Goal: Task Accomplishment & Management: Manage account settings

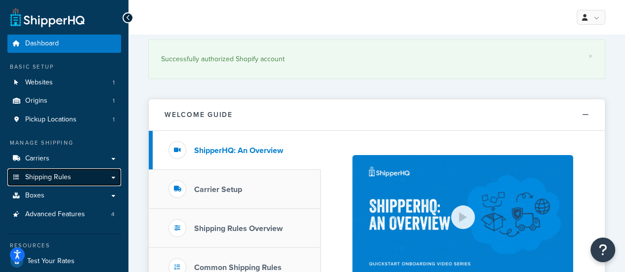
drag, startPoint x: 0, startPoint y: 0, endPoint x: 46, endPoint y: 183, distance: 188.7
click at [46, 183] on link "Shipping Rules" at bounding box center [64, 178] width 114 height 18
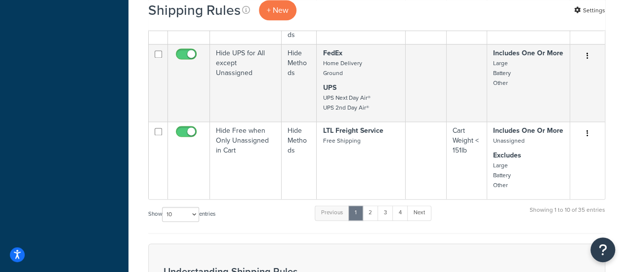
scroll to position [692, 0]
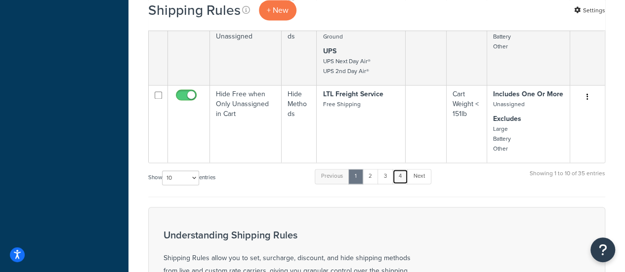
click at [400, 176] on link "4" at bounding box center [401, 176] width 16 height 15
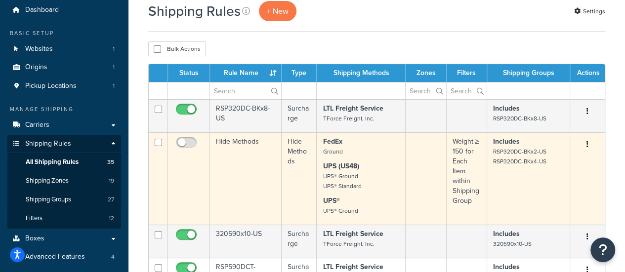
scroll to position [49, 0]
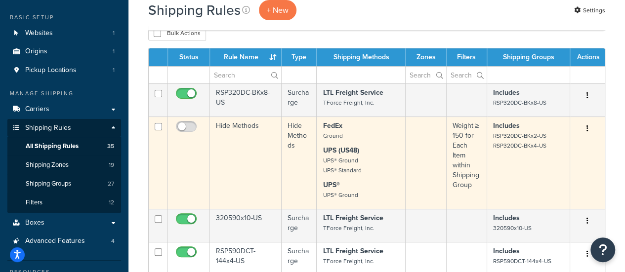
click at [258, 132] on td "Hide Methods" at bounding box center [246, 163] width 72 height 92
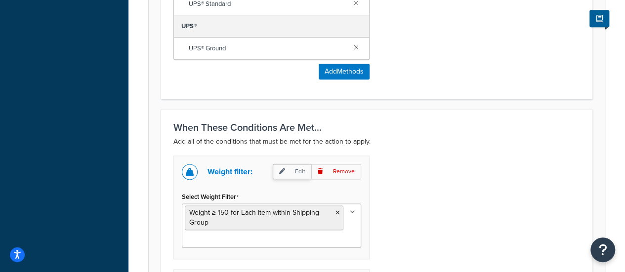
scroll to position [593, 0]
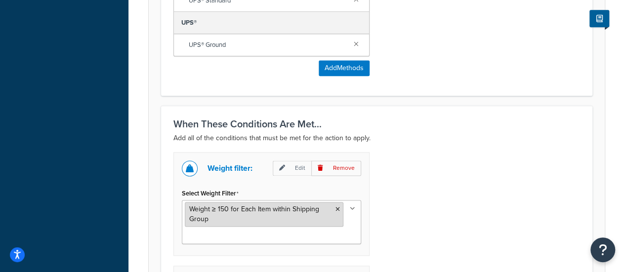
click at [250, 207] on span "Weight ≥ 150 for Each Item within Shipping Group" at bounding box center [254, 214] width 130 height 20
click at [245, 206] on span "Weight ≥ 150 for Each Item within Shipping Group" at bounding box center [254, 214] width 130 height 20
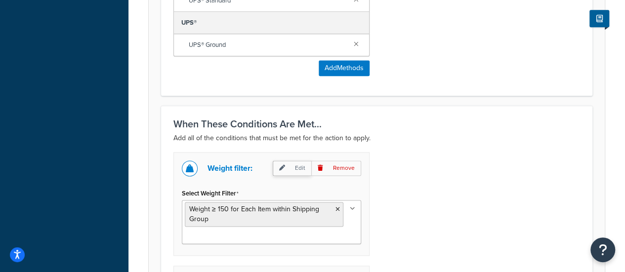
click at [285, 165] on icon at bounding box center [282, 168] width 6 height 6
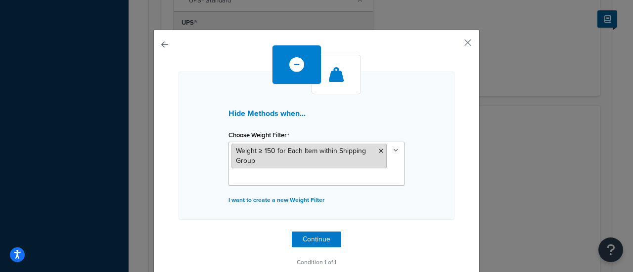
click at [278, 158] on li "Weight ≥ 150 for Each Item within Shipping Group" at bounding box center [308, 156] width 155 height 25
click at [278, 151] on span "Weight ≥ 150 for Each Item within Shipping Group" at bounding box center [301, 156] width 130 height 20
click at [277, 152] on span "Weight ≥ 150 for Each Item within Shipping Group" at bounding box center [301, 156] width 130 height 20
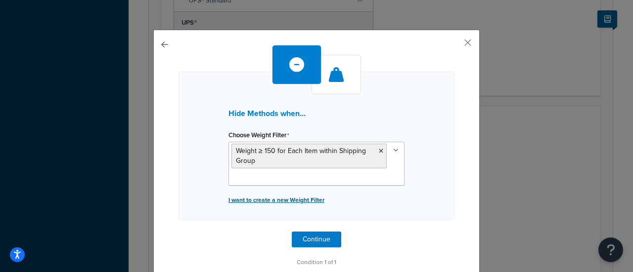
click at [294, 199] on p "I want to create a new Weight Filter" at bounding box center [316, 200] width 176 height 14
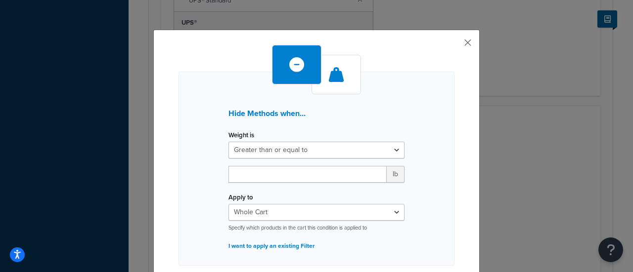
click at [454, 45] on button "button" at bounding box center [453, 46] width 2 height 2
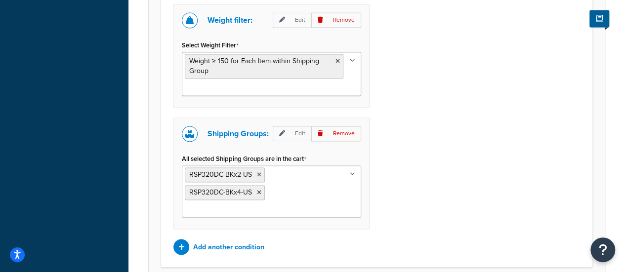
scroll to position [692, 0]
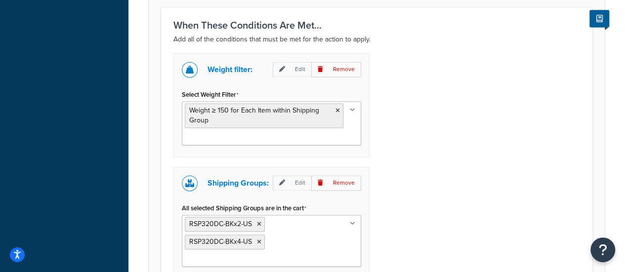
drag, startPoint x: 227, startPoint y: 107, endPoint x: 537, endPoint y: 120, distance: 309.8
click at [537, 120] on div "Weight filter: Edit Remove Select Weight Filter Weight ≥ 150 for Each Item with…" at bounding box center [377, 178] width 422 height 251
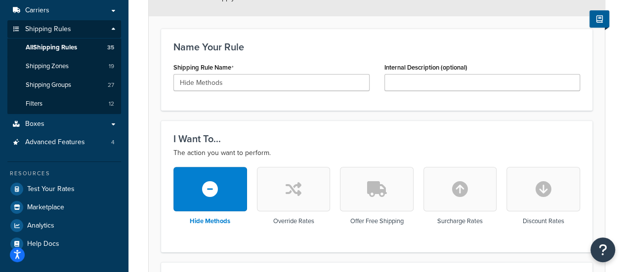
scroll to position [0, 0]
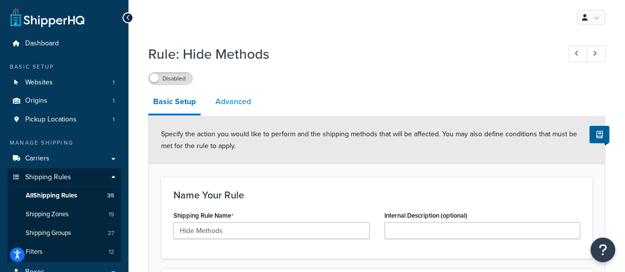
click at [223, 102] on link "Advanced" at bounding box center [233, 102] width 45 height 24
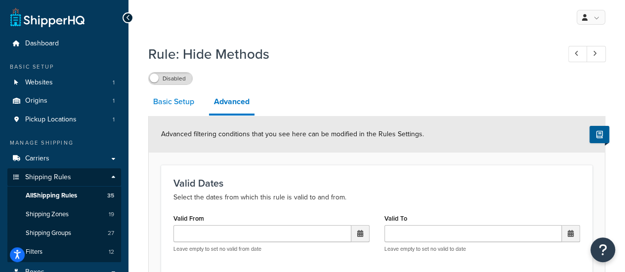
click at [186, 105] on link "Basic Setup" at bounding box center [173, 102] width 51 height 24
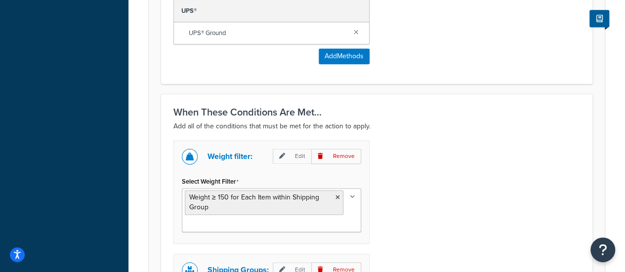
scroll to position [643, 0]
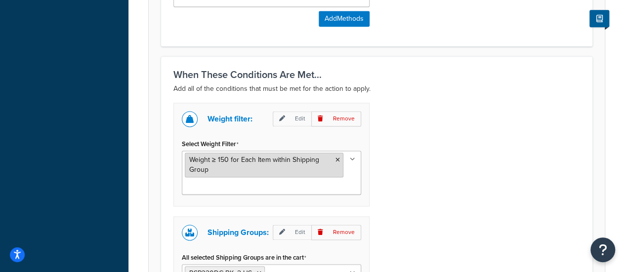
click at [227, 160] on span "Weight ≥ 150 for Each Item within Shipping Group" at bounding box center [254, 165] width 130 height 20
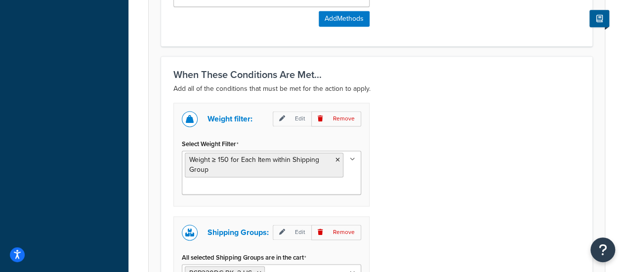
click at [409, 126] on div "Weight filter: Edit Remove Select Weight Filter Weight ≥ 150 for Each Item with…" at bounding box center [377, 228] width 422 height 251
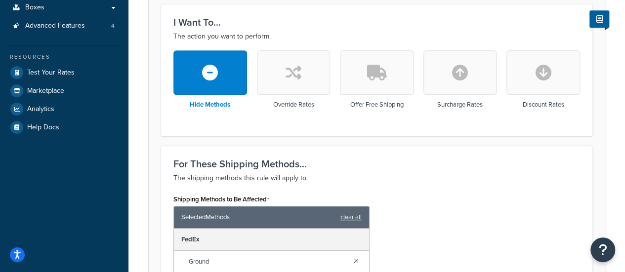
scroll to position [198, 0]
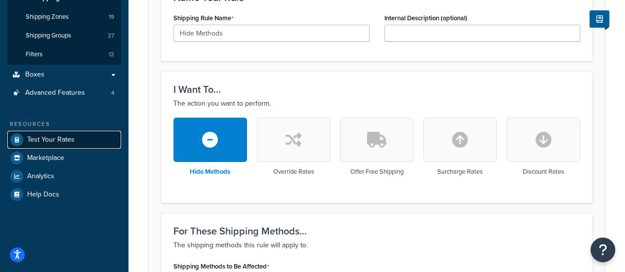
click at [69, 137] on span "Test Your Rates" at bounding box center [50, 140] width 47 height 8
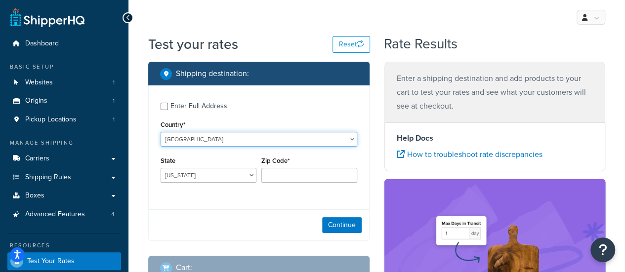
click at [201, 142] on select "United States United Kingdom Afghanistan Åland Islands Albania Algeria American…" at bounding box center [259, 139] width 197 height 15
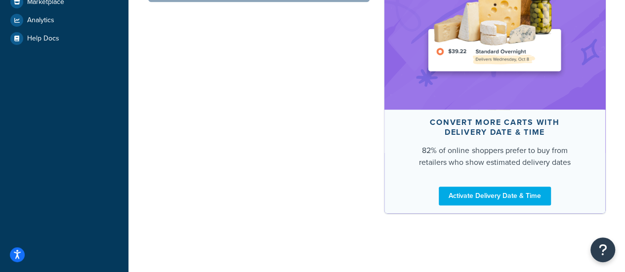
scroll to position [31, 0]
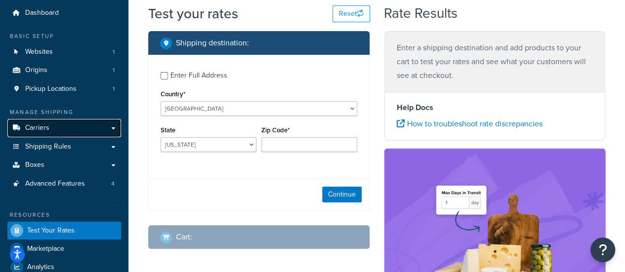
click at [47, 131] on span "Carriers" at bounding box center [37, 128] width 24 height 8
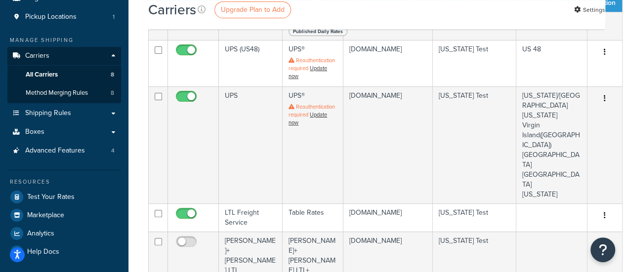
scroll to position [99, 0]
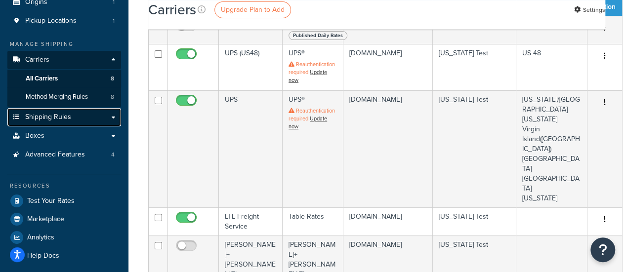
click at [54, 118] on span "Shipping Rules" at bounding box center [48, 117] width 46 height 8
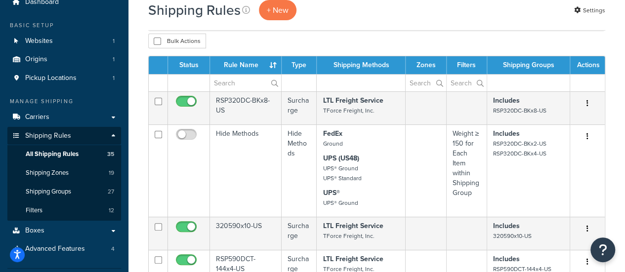
scroll to position [99, 0]
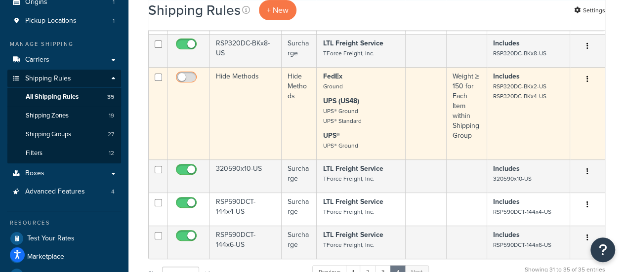
click at [188, 75] on input "checkbox" at bounding box center [187, 80] width 27 height 12
checkbox input "true"
click at [587, 80] on icon "button" at bounding box center [588, 79] width 2 height 7
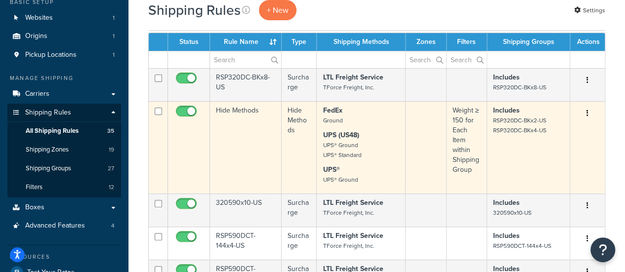
scroll to position [49, 0]
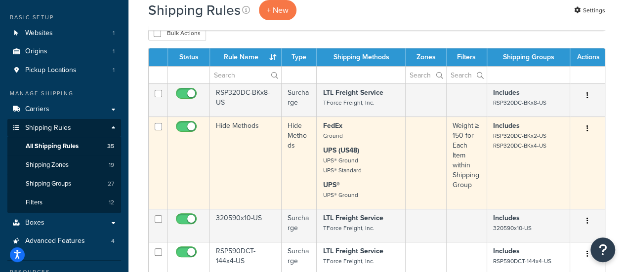
click at [357, 150] on strong "UPS (US48)" at bounding box center [341, 150] width 36 height 10
click at [461, 145] on td "Weight ≥ 150 for Each Item within Shipping Group" at bounding box center [467, 163] width 41 height 92
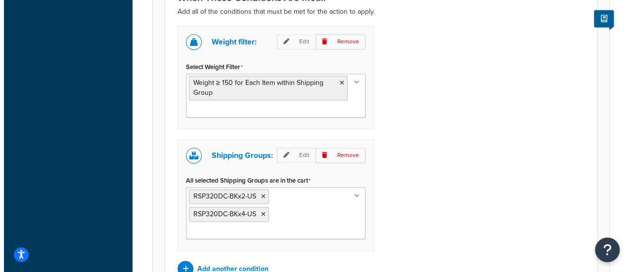
scroll to position [692, 0]
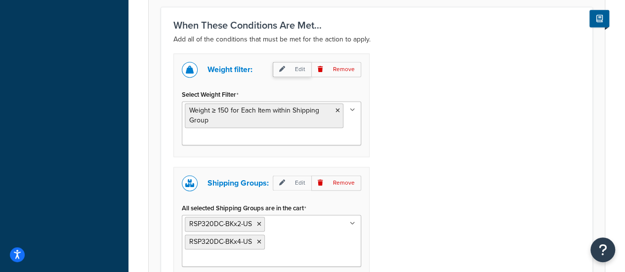
click at [293, 64] on p "Edit" at bounding box center [292, 69] width 39 height 15
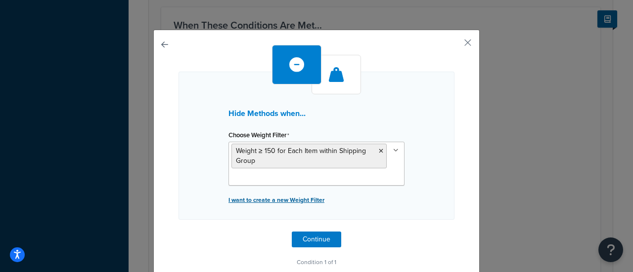
click at [278, 198] on p "I want to create a new Weight Filter" at bounding box center [316, 200] width 176 height 14
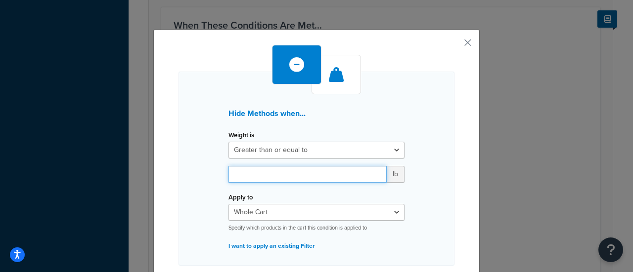
click at [263, 170] on input "number" at bounding box center [307, 174] width 158 height 17
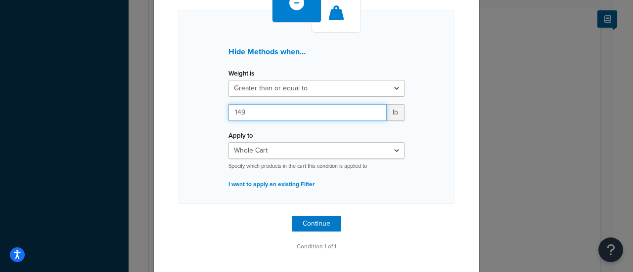
scroll to position [62, 0]
type input "149"
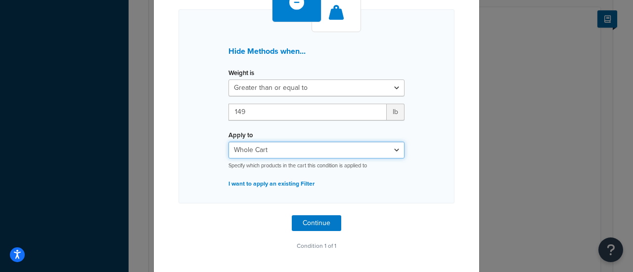
click at [283, 151] on select "Whole Cart Everything in Shipping Group Everything at Origin Each Item within S…" at bounding box center [316, 150] width 176 height 17
select select "SHIPPING_GROUP"
click at [228, 142] on select "Whole Cart Everything in Shipping Group Everything at Origin Each Item within S…" at bounding box center [316, 150] width 176 height 17
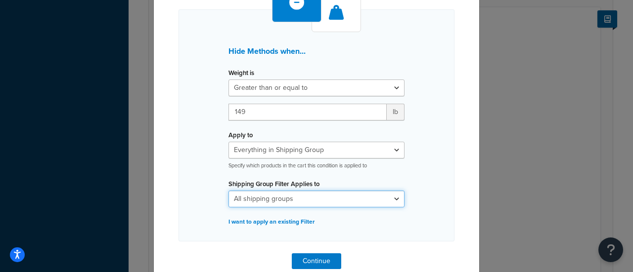
click at [273, 198] on select "All shipping groups 200DB 1 piece 200DB 2 piece 250DCT 1 piece 250DCT 2 pieces …" at bounding box center [316, 199] width 176 height 17
select select "300836"
click at [228, 191] on select "All shipping groups 200DB 1 piece 200DB 2 piece 250DCT 1 piece 250DCT 2 pieces …" at bounding box center [316, 199] width 176 height 17
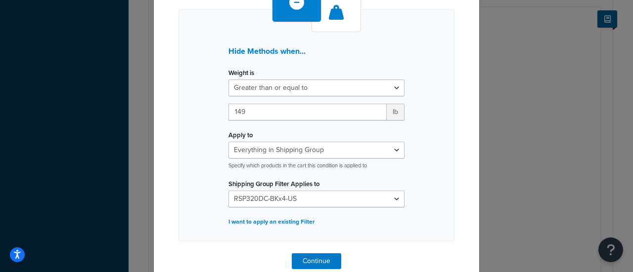
click at [431, 181] on div "Hide Methods when... Weight is Greater than or equal to Between or equal to Les…" at bounding box center [316, 125] width 276 height 232
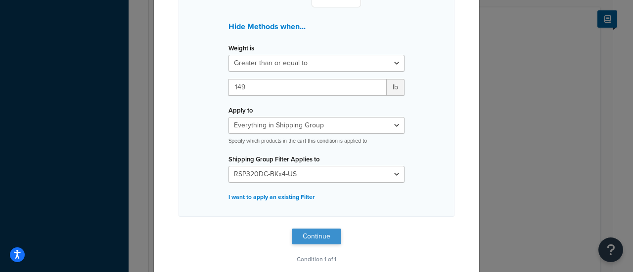
scroll to position [100, 0]
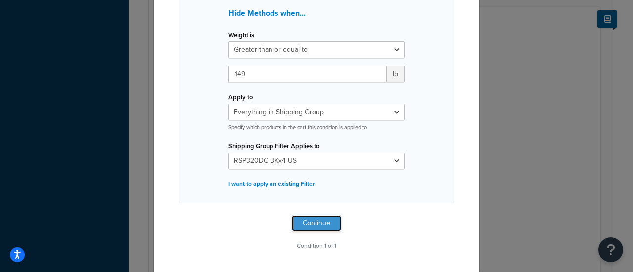
click at [314, 224] on button "Continue" at bounding box center [316, 224] width 49 height 16
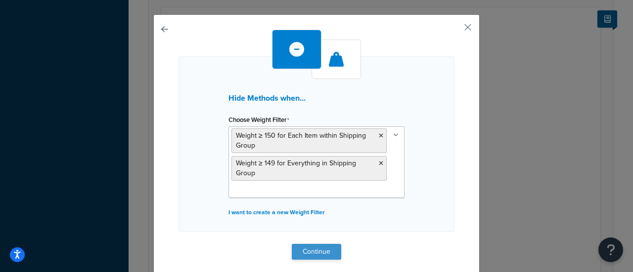
scroll to position [43, 0]
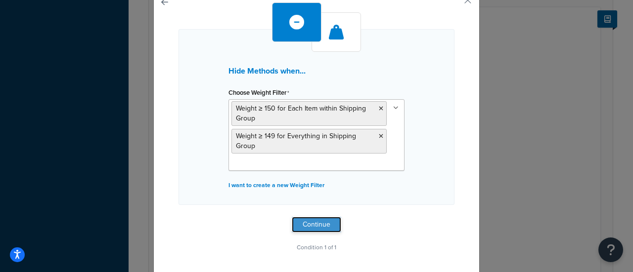
click at [312, 222] on button "Continue" at bounding box center [316, 225] width 49 height 16
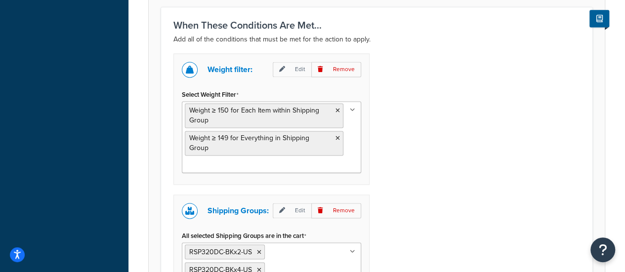
click at [261, 148] on ul "Weight ≥ 150 for Each Item within Shipping Group Weight ≥ 149 for Everything in…" at bounding box center [271, 137] width 179 height 72
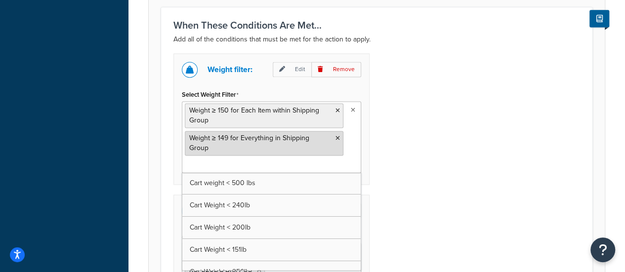
click at [262, 137] on span "Weight ≥ 149 for Everything in Shipping Group" at bounding box center [249, 143] width 120 height 20
click at [261, 133] on span "Weight ≥ 149 for Everything in Shipping Group" at bounding box center [249, 143] width 120 height 20
click at [336, 136] on icon at bounding box center [338, 138] width 4 height 6
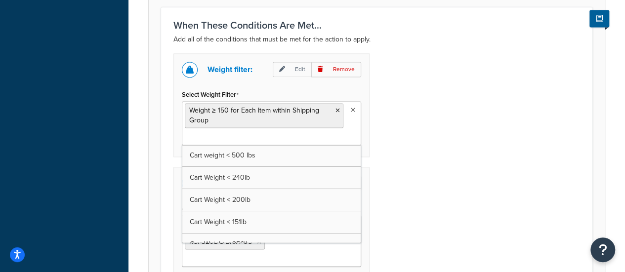
click at [416, 125] on div "Weight filter: Edit Remove Select Weight Filter Weight ≥ 150 for Each Item with…" at bounding box center [377, 178] width 422 height 251
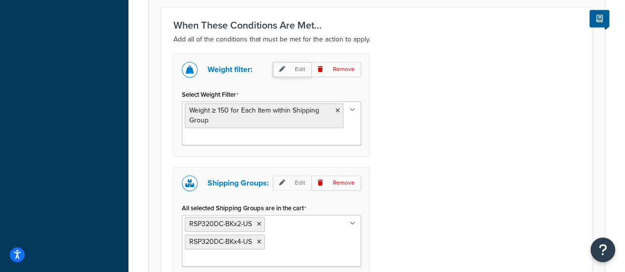
click at [293, 65] on p "Edit" at bounding box center [292, 69] width 39 height 15
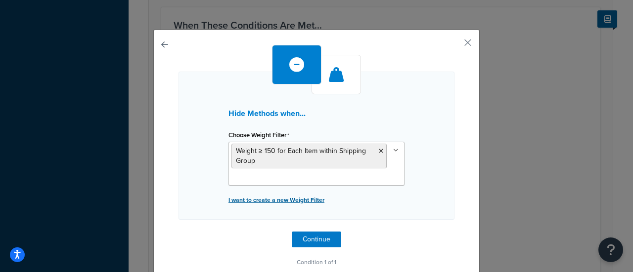
click at [286, 198] on p "I want to create a new Weight Filter" at bounding box center [316, 200] width 176 height 14
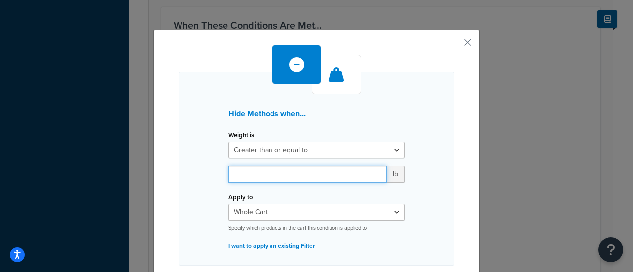
click at [275, 172] on input "number" at bounding box center [307, 174] width 158 height 17
type input "150"
click at [427, 174] on div "Hide Methods when... Weight is Greater than or equal to Between or equal to Les…" at bounding box center [316, 169] width 276 height 194
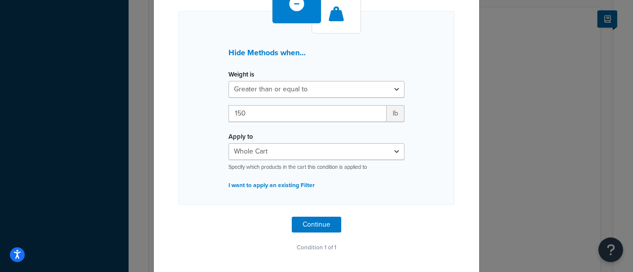
scroll to position [62, 0]
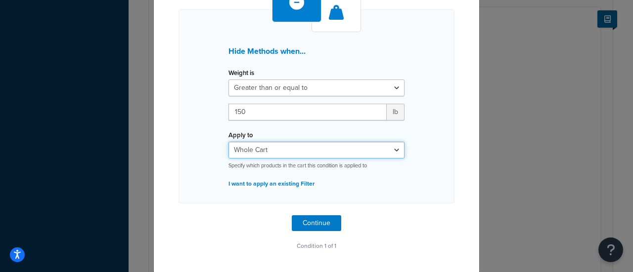
click at [249, 148] on select "Whole Cart Everything in Shipping Group Everything at Origin Each Item within S…" at bounding box center [316, 150] width 176 height 17
select select "SHIPPING_GROUP"
click at [228, 142] on select "Whole Cart Everything in Shipping Group Everything at Origin Each Item within S…" at bounding box center [316, 150] width 176 height 17
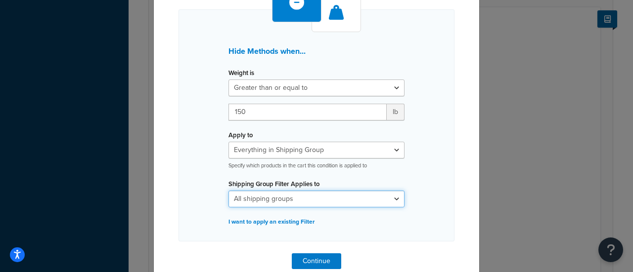
click at [261, 204] on select "All shipping groups 200DB 1 piece 200DB 2 piece 250DCT 1 piece 250DCT 2 pieces …" at bounding box center [316, 199] width 176 height 17
select select "300836"
click at [228, 191] on select "All shipping groups 200DB 1 piece 200DB 2 piece 250DCT 1 piece 250DCT 2 pieces …" at bounding box center [316, 199] width 176 height 17
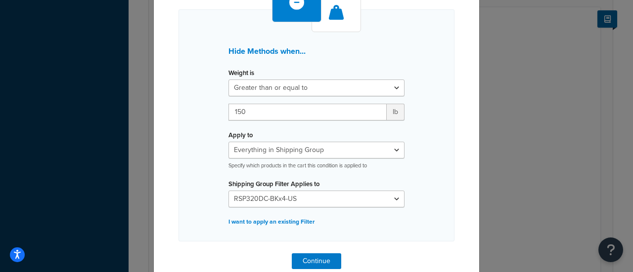
click at [431, 148] on div "Hide Methods when... Weight is Greater than or equal to Between or equal to Les…" at bounding box center [316, 125] width 276 height 232
click at [309, 260] on button "Continue" at bounding box center [316, 262] width 49 height 16
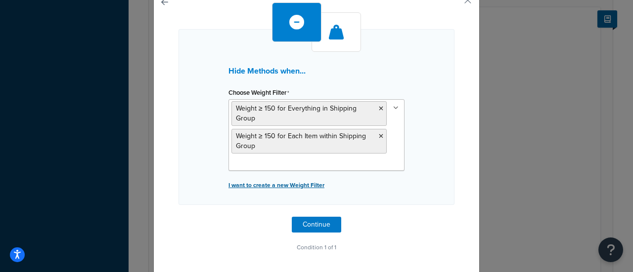
scroll to position [0, 0]
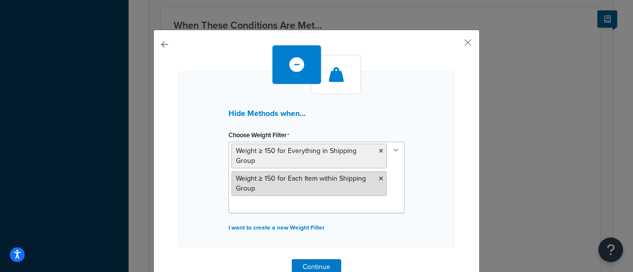
click at [342, 178] on span "Weight ≥ 150 for Each Item within Shipping Group" at bounding box center [301, 184] width 130 height 20
click at [298, 182] on li "Weight ≥ 150 for Each Item within Shipping Group" at bounding box center [308, 184] width 155 height 25
click at [261, 181] on span "Weight ≥ 150 for Each Item within Shipping Group" at bounding box center [301, 184] width 130 height 20
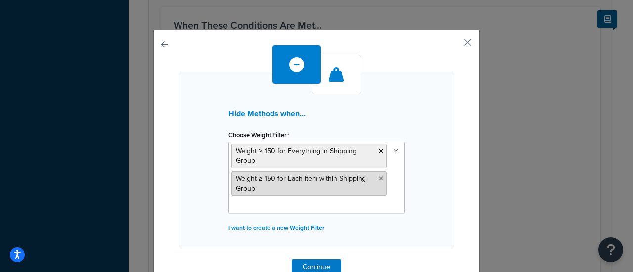
click at [261, 181] on span "Weight ≥ 150 for Each Item within Shipping Group" at bounding box center [301, 184] width 130 height 20
click at [379, 179] on icon at bounding box center [381, 179] width 4 height 6
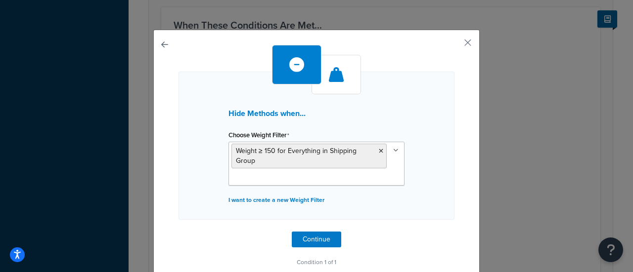
click at [430, 180] on div "Hide Methods when... Choose Weight Filter Weight ≥ 150 for Everything in Shippi…" at bounding box center [316, 146] width 276 height 148
click at [454, 45] on button "button" at bounding box center [453, 46] width 2 height 2
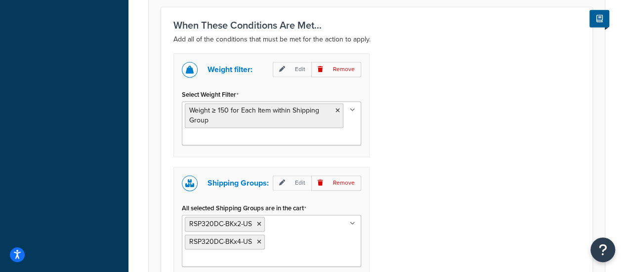
click at [265, 128] on ul "Weight ≥ 150 for Each Item within Shipping Group" at bounding box center [271, 123] width 179 height 44
click at [453, 132] on div "Weight filter: Edit Remove Select Weight Filter Weight ≥ 150 for Each Item with…" at bounding box center [377, 178] width 422 height 251
click at [294, 71] on p "Edit" at bounding box center [292, 69] width 39 height 15
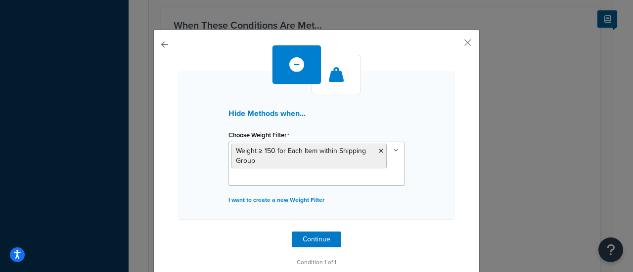
click at [313, 174] on ul "Weight ≥ 150 for Each Item within Shipping Group" at bounding box center [316, 164] width 176 height 44
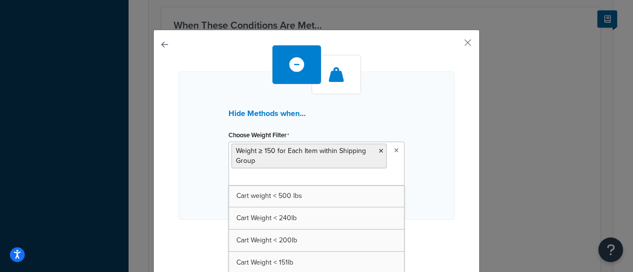
scroll to position [15, 0]
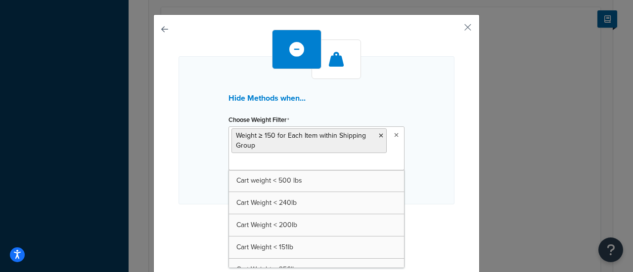
click at [435, 119] on div "Hide Methods when... Choose Weight Filter Weight ≥ 150 for Each Item within Shi…" at bounding box center [316, 130] width 276 height 148
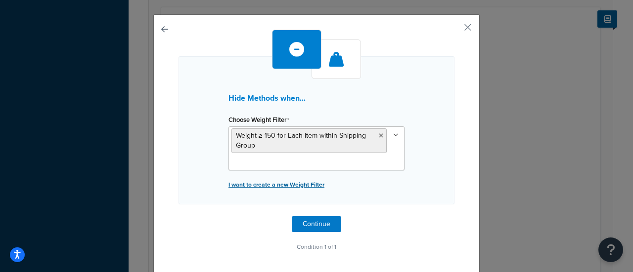
click at [285, 182] on p "I want to create a new Weight Filter" at bounding box center [316, 185] width 176 height 14
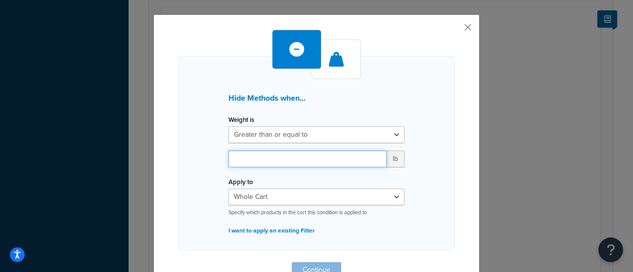
click at [250, 155] on input "number" at bounding box center [307, 159] width 158 height 17
type input "150"
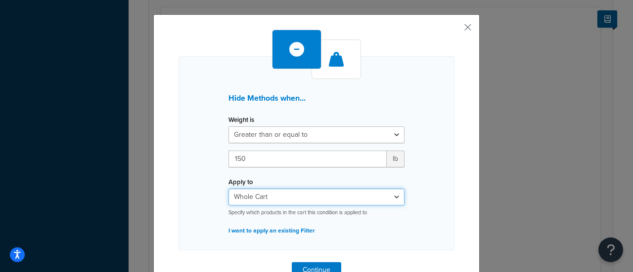
click at [260, 200] on select "Whole Cart Everything in Shipping Group Everything at Origin Each Item within S…" at bounding box center [316, 197] width 176 height 17
select select "SHIPPING_GROUP"
click at [228, 189] on select "Whole Cart Everything in Shipping Group Everything at Origin Each Item within S…" at bounding box center [316, 197] width 176 height 17
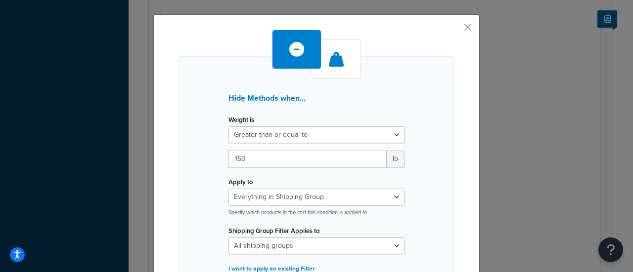
click at [429, 175] on div "Hide Methods when... Weight is Greater than or equal to Between or equal to Les…" at bounding box center [316, 172] width 276 height 232
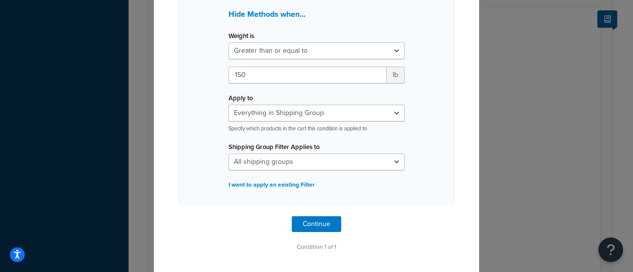
scroll to position [100, 0]
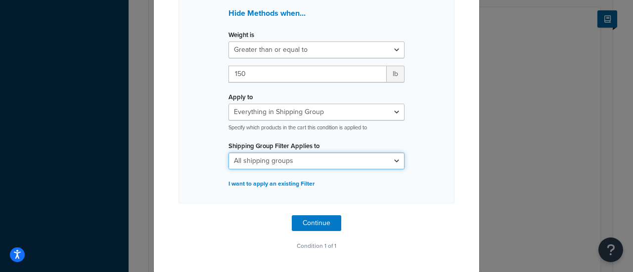
click at [267, 160] on select "All shipping groups 200DB 1 piece 200DB 2 piece 250DCT 1 piece 250DCT 2 pieces …" at bounding box center [316, 161] width 176 height 17
select select "300793"
click at [228, 153] on select "All shipping groups 200DB 1 piece 200DB 2 piece 250DCT 1 piece 250DCT 2 pieces …" at bounding box center [316, 161] width 176 height 17
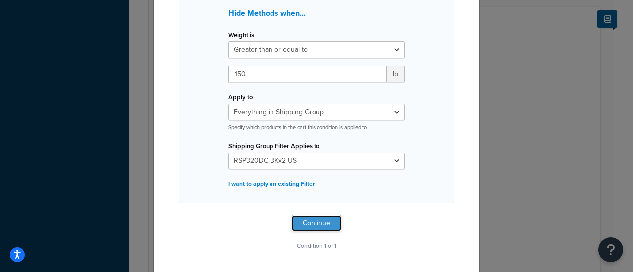
click at [309, 222] on button "Continue" at bounding box center [316, 224] width 49 height 16
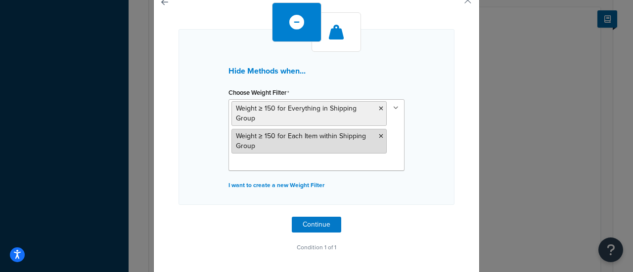
click at [379, 135] on icon at bounding box center [381, 136] width 4 height 6
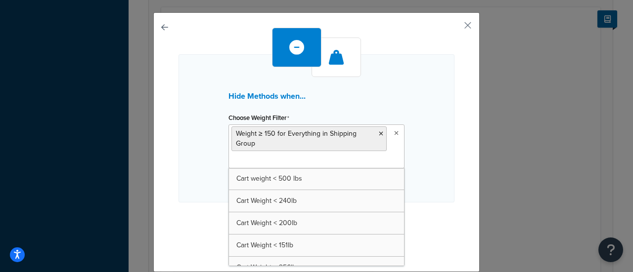
scroll to position [15, 0]
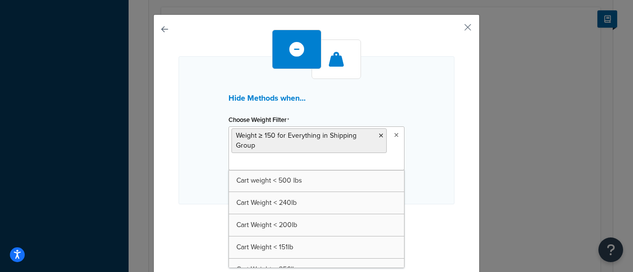
click at [276, 164] on input "Choose Weight Filter" at bounding box center [275, 163] width 88 height 11
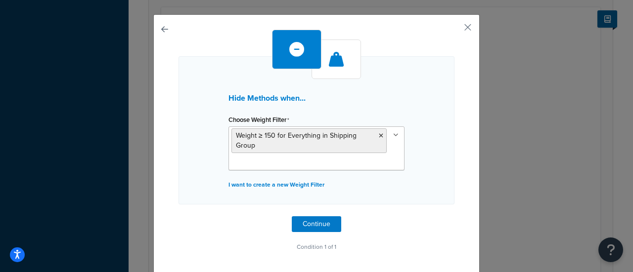
click at [423, 161] on div "Hide Methods when... Choose Weight Filter Weight ≥ 150 for Everything in Shippi…" at bounding box center [316, 130] width 276 height 148
click at [256, 183] on p "I want to create a new Weight Filter" at bounding box center [316, 185] width 176 height 14
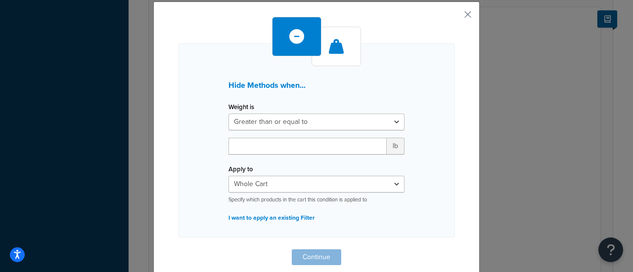
scroll to position [62, 0]
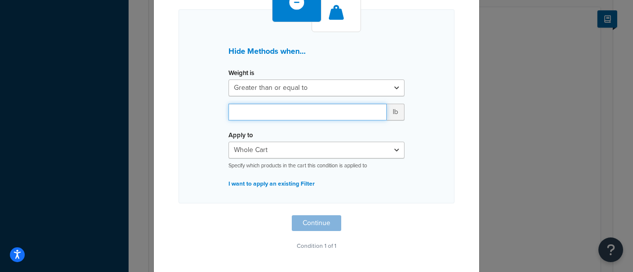
click at [277, 114] on input "number" at bounding box center [307, 112] width 158 height 17
type input "150"
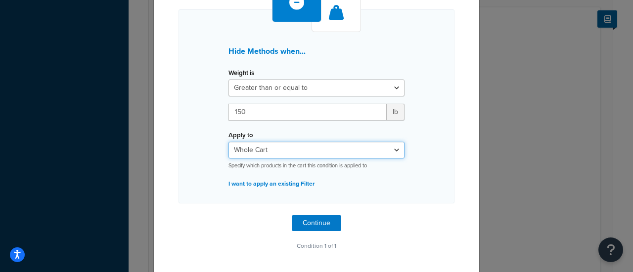
click at [284, 151] on select "Whole Cart Everything in Shipping Group Everything at Origin Each Item within S…" at bounding box center [316, 150] width 176 height 17
select select "SHIPPING_GROUP"
click at [228, 142] on select "Whole Cart Everything in Shipping Group Everything at Origin Each Item within S…" at bounding box center [316, 150] width 176 height 17
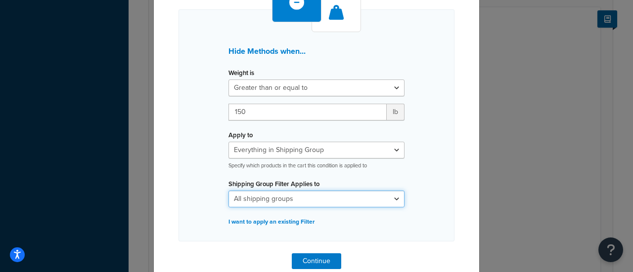
click at [306, 201] on select "All shipping groups 200DB 1 piece 200DB 2 piece 250DCT 1 piece 250DCT 2 pieces …" at bounding box center [316, 199] width 176 height 17
select select "300836"
click at [228, 191] on select "All shipping groups 200DB 1 piece 200DB 2 piece 250DCT 1 piece 250DCT 2 pieces …" at bounding box center [316, 199] width 176 height 17
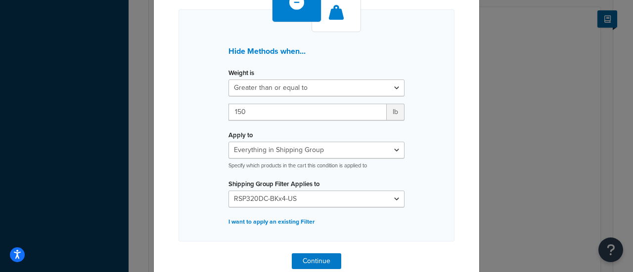
click at [418, 174] on div "Hide Methods when... Weight is Greater than or equal to Between or equal to Les…" at bounding box center [316, 125] width 276 height 232
click at [295, 260] on button "Continue" at bounding box center [316, 262] width 49 height 16
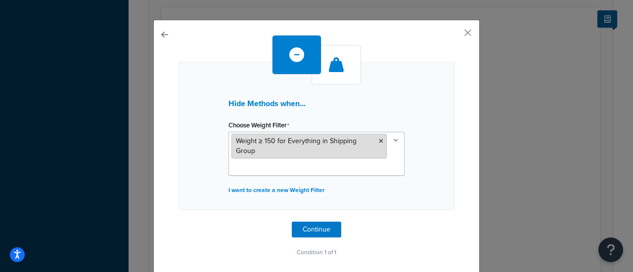
scroll to position [15, 0]
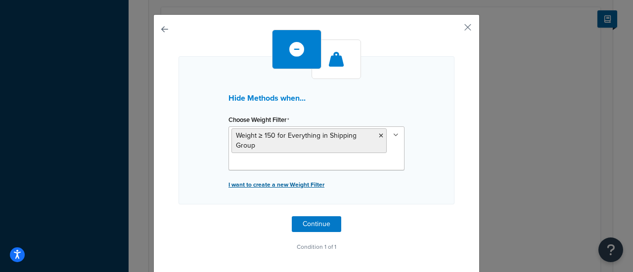
click at [277, 184] on p "I want to create a new Weight Filter" at bounding box center [316, 185] width 176 height 14
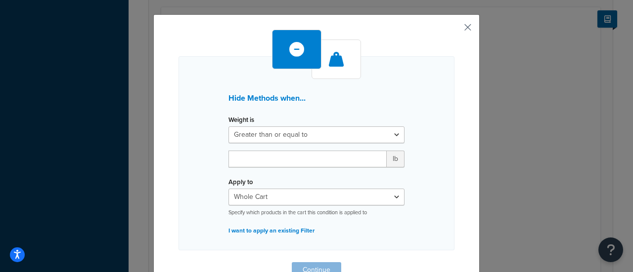
click at [454, 30] on button "button" at bounding box center [453, 31] width 2 height 2
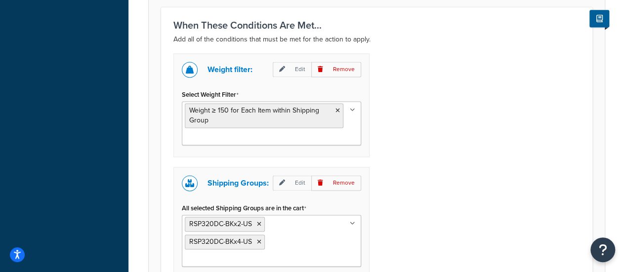
click at [229, 134] on input "Select Weight Filter" at bounding box center [229, 137] width 88 height 11
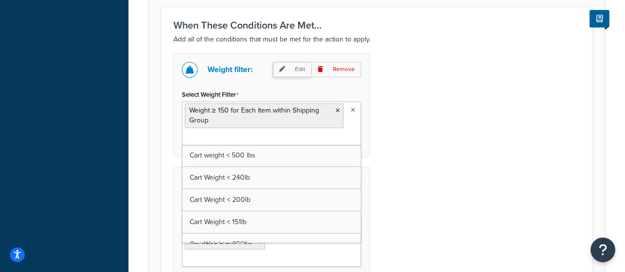
click at [290, 65] on p "Edit" at bounding box center [292, 69] width 39 height 15
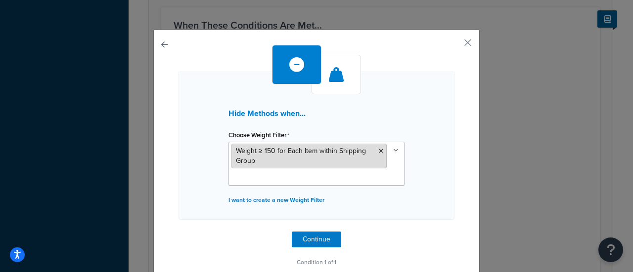
click at [379, 152] on icon at bounding box center [381, 151] width 4 height 6
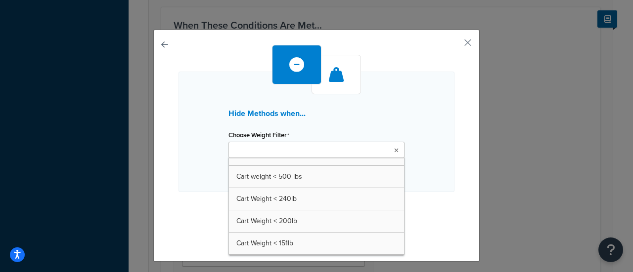
click at [267, 152] on input "Choose Weight Filter" at bounding box center [275, 150] width 88 height 11
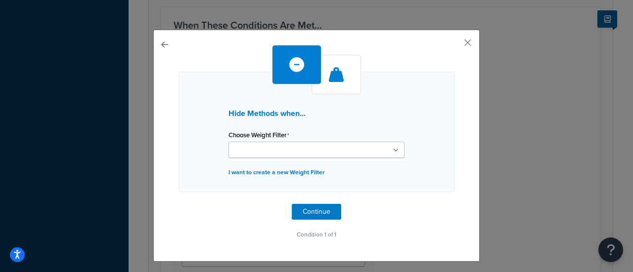
click at [416, 137] on div "Hide Methods when... Choose Weight Filter Cart weight < 500 lbs Cart Weight < 2…" at bounding box center [316, 132] width 276 height 121
click at [265, 173] on p "I want to create a new Weight Filter" at bounding box center [316, 173] width 176 height 14
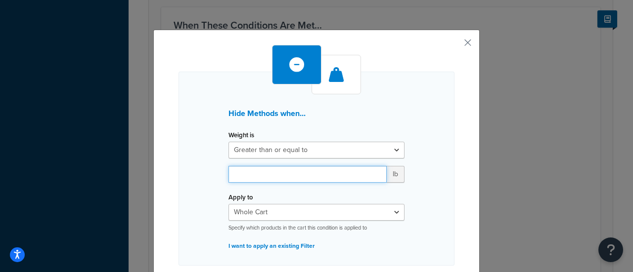
click at [259, 174] on input "number" at bounding box center [307, 174] width 158 height 17
type input "150"
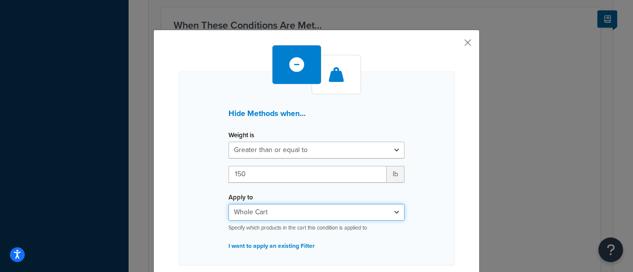
click at [252, 220] on select "Whole Cart Everything in Shipping Group Everything at Origin Each Item within S…" at bounding box center [316, 212] width 176 height 17
select select "SHIPPING_GROUP"
click at [228, 204] on select "Whole Cart Everything in Shipping Group Everything at Origin Each Item within S…" at bounding box center [316, 212] width 176 height 17
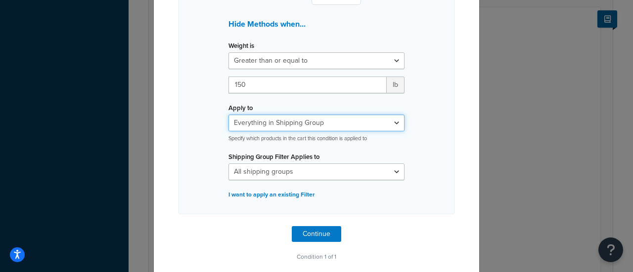
scroll to position [99, 0]
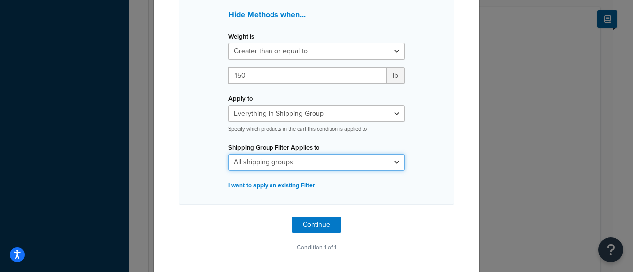
click at [279, 165] on select "All shipping groups 200DB 1 piece 200DB 2 piece 250DCT 1 piece 250DCT 2 pieces …" at bounding box center [316, 162] width 176 height 17
select select "300793"
click at [228, 154] on select "All shipping groups 200DB 1 piece 200DB 2 piece 250DCT 1 piece 250DCT 2 pieces …" at bounding box center [316, 162] width 176 height 17
click at [393, 196] on div "Hide Methods when... Weight is Greater than or equal to Between or equal to Les…" at bounding box center [316, 89] width 276 height 232
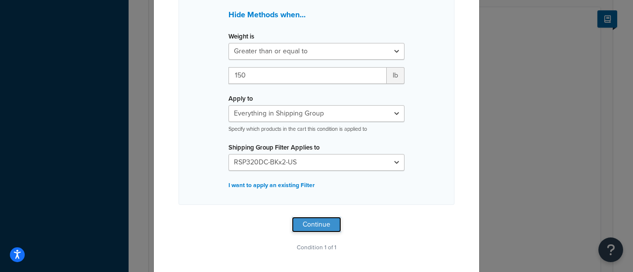
click at [316, 226] on button "Continue" at bounding box center [316, 225] width 49 height 16
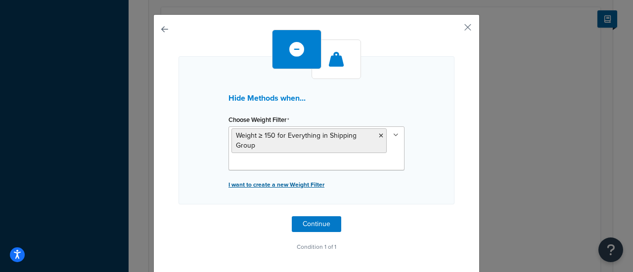
click at [264, 183] on p "I want to create a new Weight Filter" at bounding box center [316, 185] width 176 height 14
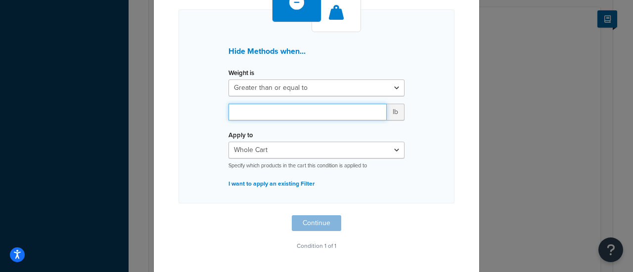
click at [263, 109] on input "number" at bounding box center [307, 112] width 158 height 17
type input "150"
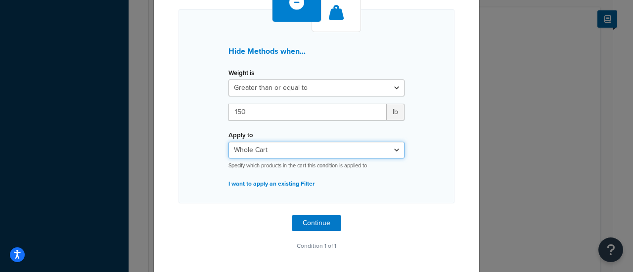
click at [268, 151] on select "Whole Cart Everything in Shipping Group Everything at Origin Each Item within S…" at bounding box center [316, 150] width 176 height 17
select select "SHIPPING_GROUP"
click at [228, 142] on select "Whole Cart Everything in Shipping Group Everything at Origin Each Item within S…" at bounding box center [316, 150] width 176 height 17
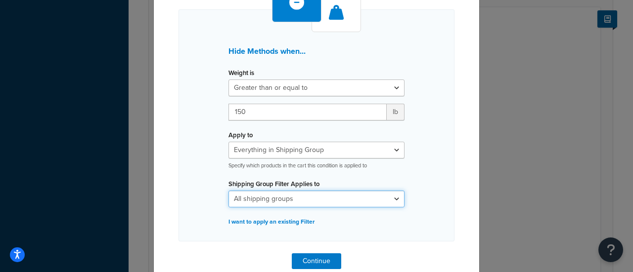
click at [268, 194] on select "All shipping groups 200DB 1 piece 200DB 2 piece 250DCT 1 piece 250DCT 2 pieces …" at bounding box center [316, 199] width 176 height 17
select select "300836"
click at [228, 191] on select "All shipping groups 200DB 1 piece 200DB 2 piece 250DCT 1 piece 250DCT 2 pieces …" at bounding box center [316, 199] width 176 height 17
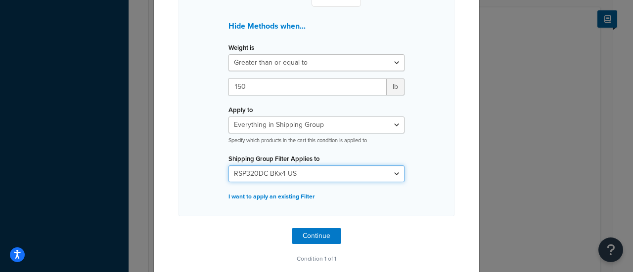
scroll to position [100, 0]
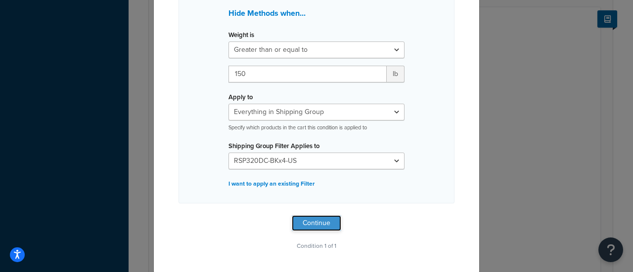
click at [328, 224] on button "Continue" at bounding box center [316, 224] width 49 height 16
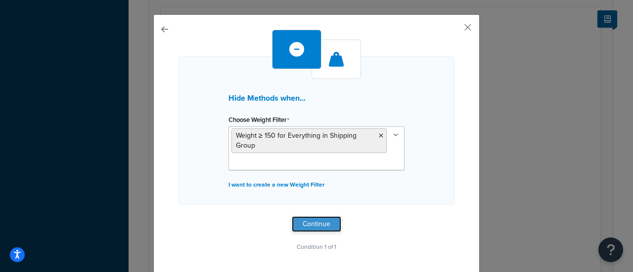
click at [307, 224] on button "Continue" at bounding box center [316, 225] width 49 height 16
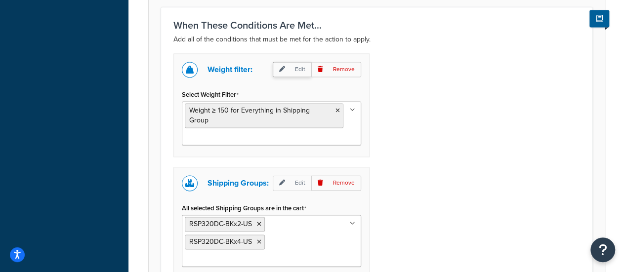
click at [288, 70] on p "Edit" at bounding box center [292, 69] width 39 height 15
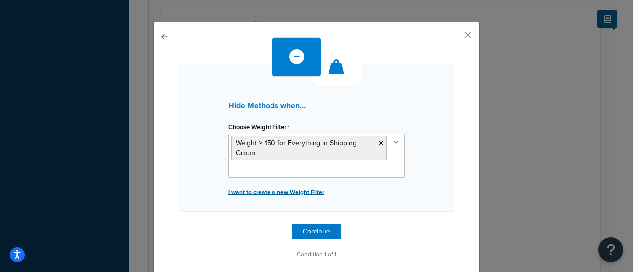
scroll to position [15, 0]
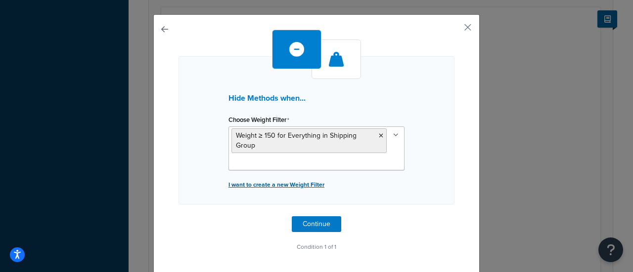
click at [276, 184] on p "I want to create a new Weight Filter" at bounding box center [316, 185] width 176 height 14
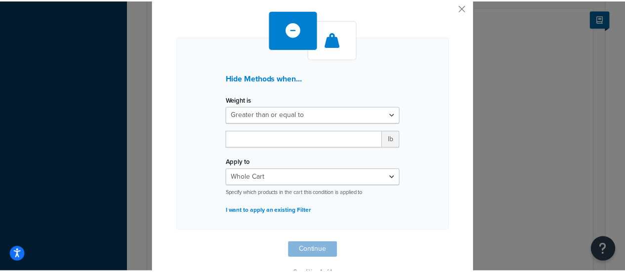
scroll to position [0, 0]
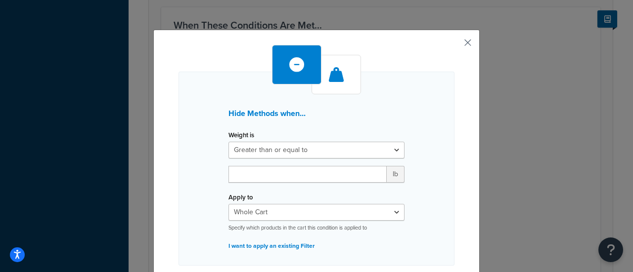
drag, startPoint x: 453, startPoint y: 41, endPoint x: 463, endPoint y: 41, distance: 9.9
click at [455, 40] on div "Hide Methods when... Weight is Greater than or equal to Between or equal to Les…" at bounding box center [316, 183] width 326 height 306
click at [454, 45] on button "button" at bounding box center [453, 46] width 2 height 2
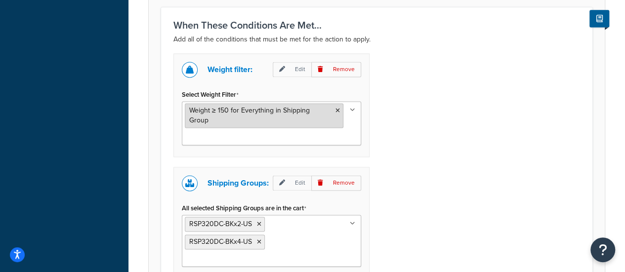
click at [337, 108] on icon at bounding box center [338, 111] width 4 height 6
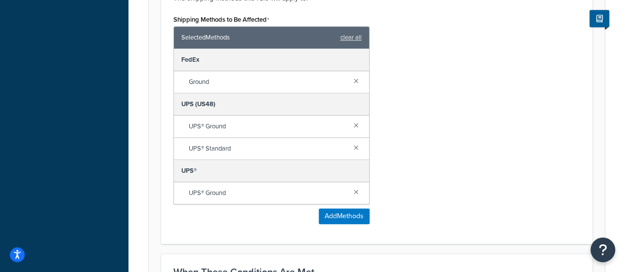
scroll to position [643, 0]
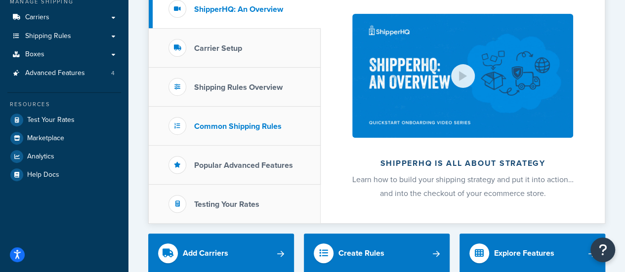
scroll to position [49, 0]
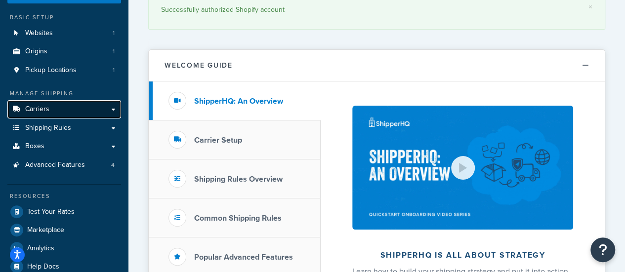
click at [56, 102] on link "Carriers" at bounding box center [64, 109] width 114 height 18
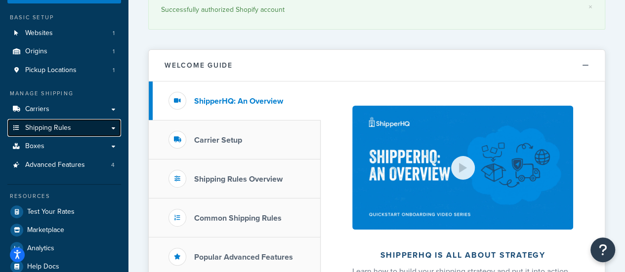
click at [53, 129] on span "Shipping Rules" at bounding box center [48, 128] width 46 height 8
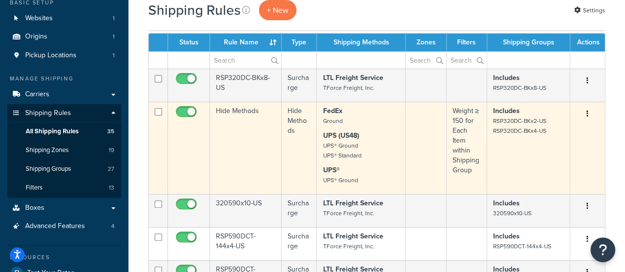
scroll to position [49, 0]
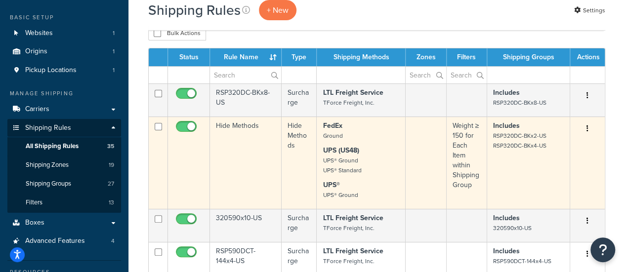
click at [236, 128] on td "Hide Methods" at bounding box center [246, 163] width 72 height 92
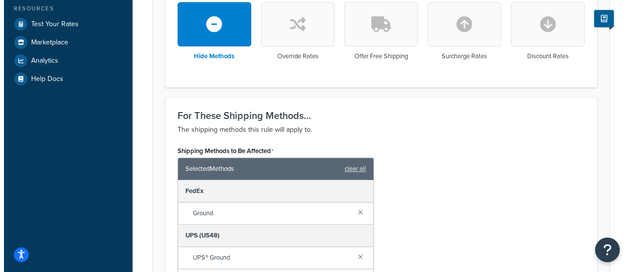
scroll to position [692, 0]
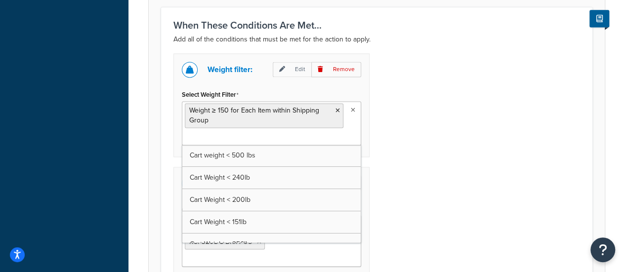
click at [353, 110] on icon at bounding box center [353, 110] width 4 height 6
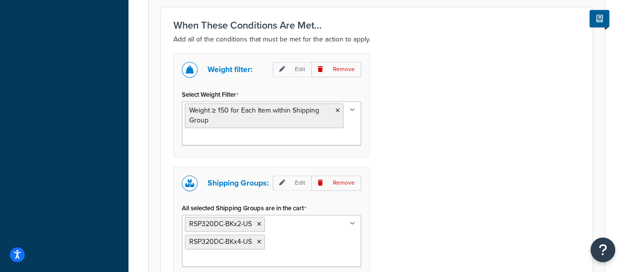
click at [424, 120] on div "Weight filter: Edit Remove Select Weight Filter Weight ≥ 150 for Each Item with…" at bounding box center [377, 178] width 422 height 251
click at [295, 68] on p "Edit" at bounding box center [292, 69] width 39 height 15
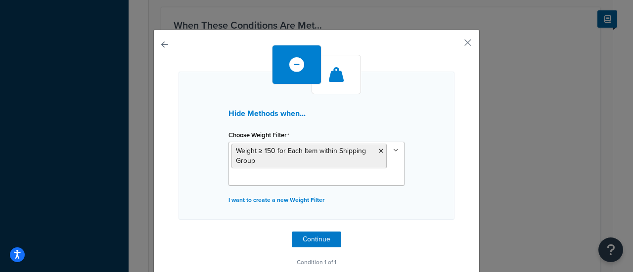
scroll to position [15, 0]
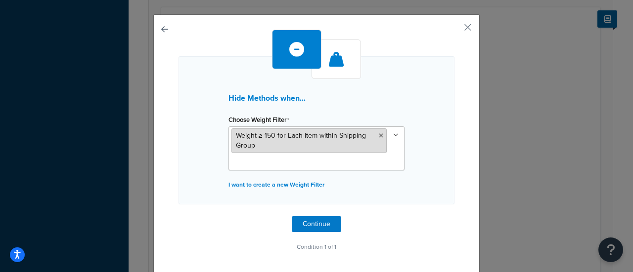
click at [286, 145] on li "Weight ≥ 150 for Each Item within Shipping Group" at bounding box center [308, 141] width 155 height 25
click at [236, 135] on span "Weight ≥ 150 for Each Item within Shipping Group" at bounding box center [301, 141] width 130 height 20
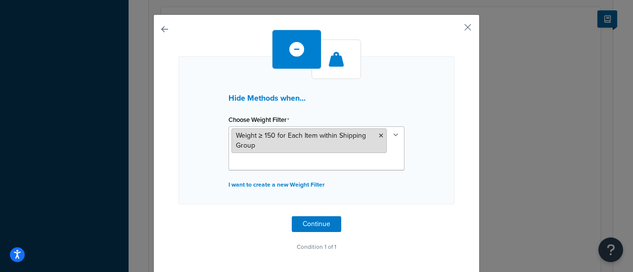
click at [236, 135] on span "Weight ≥ 150 for Each Item within Shipping Group" at bounding box center [301, 141] width 130 height 20
click at [275, 141] on li "Weight ≥ 150 for Each Item within Shipping Group" at bounding box center [308, 141] width 155 height 25
click at [379, 133] on icon at bounding box center [381, 136] width 4 height 6
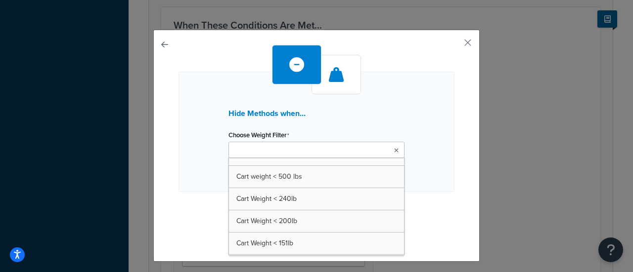
scroll to position [0, 0]
click at [264, 148] on input "Choose Weight Filter" at bounding box center [275, 150] width 88 height 11
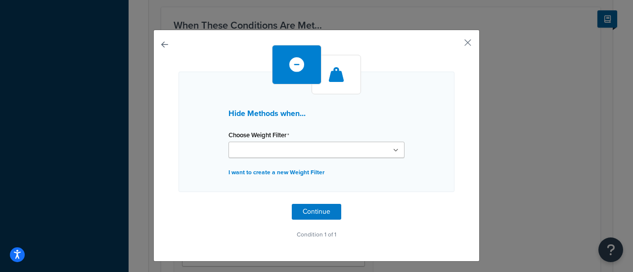
click at [423, 129] on div "Hide Methods when... Choose Weight Filter Cart weight < 500 lbs Cart Weight < 2…" at bounding box center [316, 132] width 276 height 121
click at [254, 170] on p "I want to create a new Weight Filter" at bounding box center [316, 173] width 176 height 14
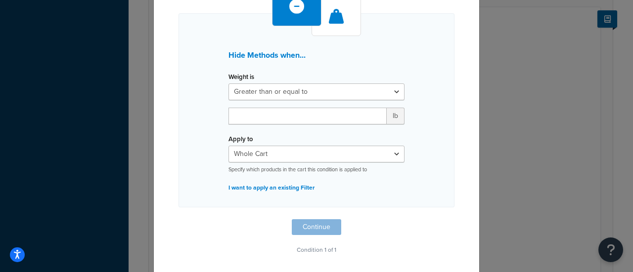
scroll to position [62, 0]
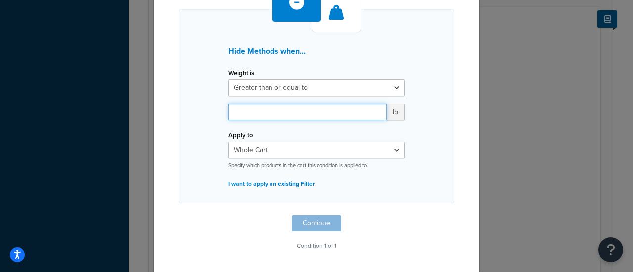
click at [267, 105] on input "number" at bounding box center [307, 112] width 158 height 17
type input "150"
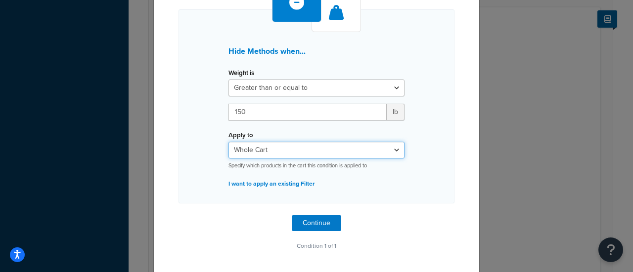
click at [265, 148] on select "Whole Cart Everything in Shipping Group Everything at Origin Each Item within S…" at bounding box center [316, 150] width 176 height 17
select select "SHIPPING_GROUP"
click at [228, 142] on select "Whole Cart Everything in Shipping Group Everything at Origin Each Item within S…" at bounding box center [316, 150] width 176 height 17
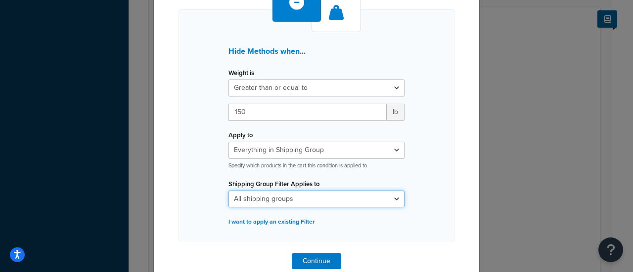
click at [264, 199] on select "All shipping groups 200DB 1 piece 200DB 2 piece 250DCT 1 piece 250DCT 2 pieces …" at bounding box center [316, 199] width 176 height 17
select select "300793"
click at [228, 191] on select "All shipping groups 200DB 1 piece 200DB 2 piece 250DCT 1 piece 250DCT 2 pieces …" at bounding box center [316, 199] width 176 height 17
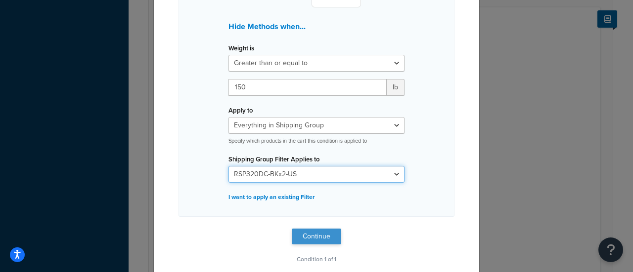
scroll to position [100, 0]
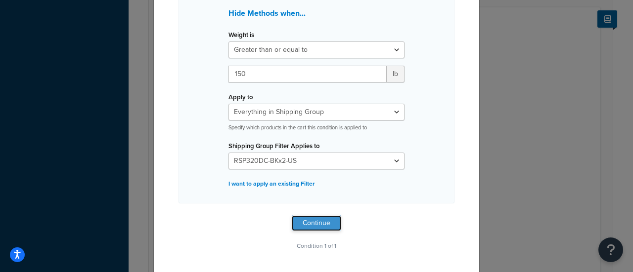
click at [320, 219] on button "Continue" at bounding box center [316, 224] width 49 height 16
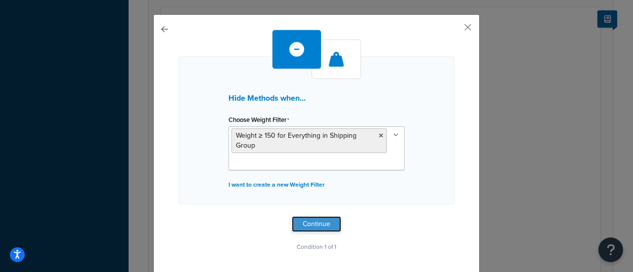
click at [311, 221] on button "Continue" at bounding box center [316, 225] width 49 height 16
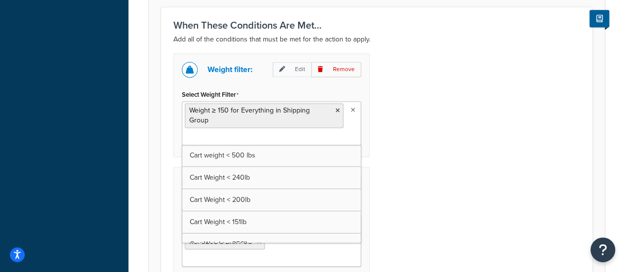
click at [262, 136] on ul "Weight ≥ 150 for Everything in Shipping Group" at bounding box center [271, 123] width 179 height 44
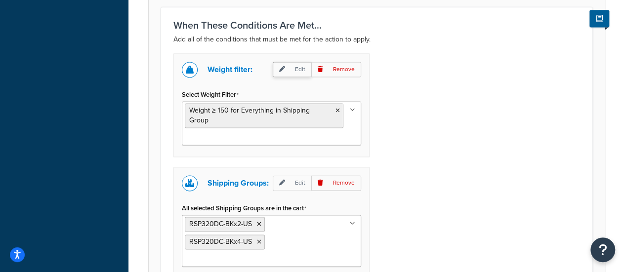
click at [287, 71] on p "Edit" at bounding box center [292, 69] width 39 height 15
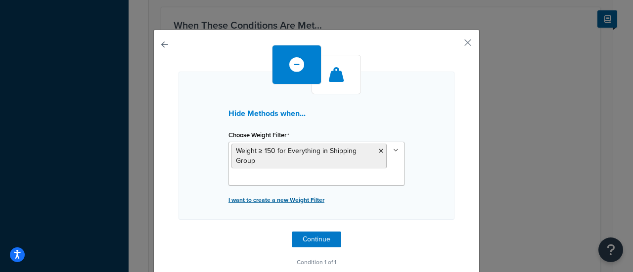
click at [270, 195] on p "I want to create a new Weight Filter" at bounding box center [316, 200] width 176 height 14
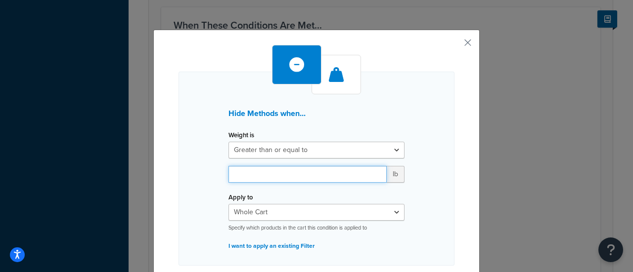
click at [273, 176] on input "number" at bounding box center [307, 174] width 158 height 17
type input "150"
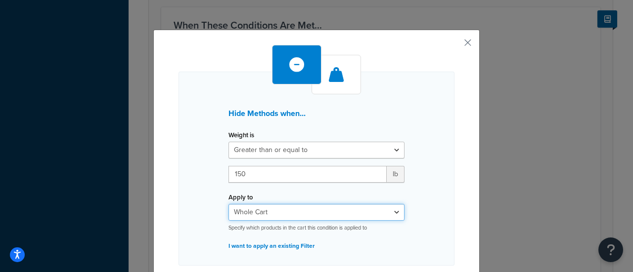
click at [270, 213] on select "Whole Cart Everything in Shipping Group Everything at Origin Each Item within S…" at bounding box center [316, 212] width 176 height 17
select select "SHIPPING_GROUP"
click at [228, 204] on select "Whole Cart Everything in Shipping Group Everything at Origin Each Item within S…" at bounding box center [316, 212] width 176 height 17
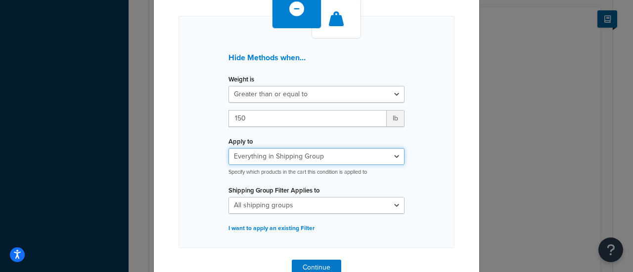
scroll to position [100, 0]
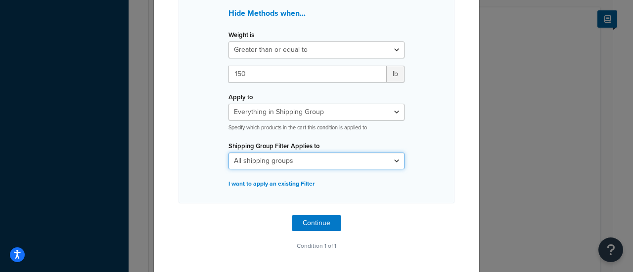
click at [283, 161] on select "All shipping groups 200DB 1 piece 200DB 2 piece 250DCT 1 piece 250DCT 2 pieces …" at bounding box center [316, 161] width 176 height 17
select select "300836"
click at [228, 153] on select "All shipping groups 200DB 1 piece 200DB 2 piece 250DCT 1 piece 250DCT 2 pieces …" at bounding box center [316, 161] width 176 height 17
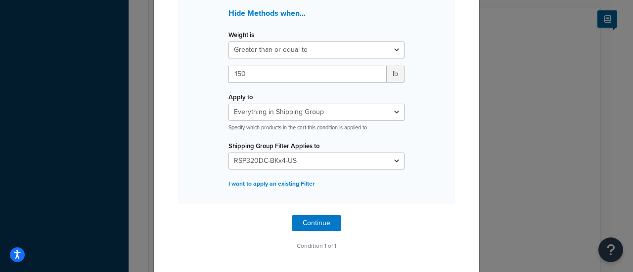
click at [422, 156] on div "Hide Methods when... Weight is Greater than or equal to Between or equal to Les…" at bounding box center [316, 87] width 276 height 232
click at [303, 221] on button "Continue" at bounding box center [316, 224] width 49 height 16
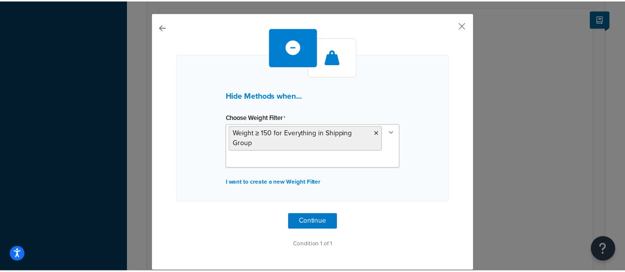
scroll to position [15, 0]
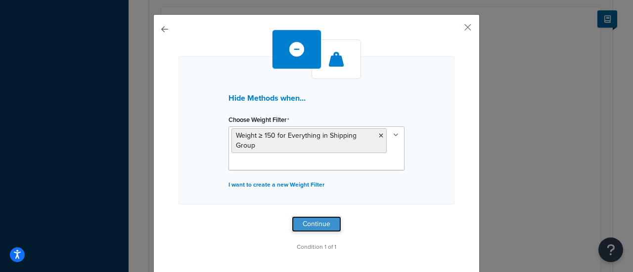
click at [316, 225] on button "Continue" at bounding box center [316, 225] width 49 height 16
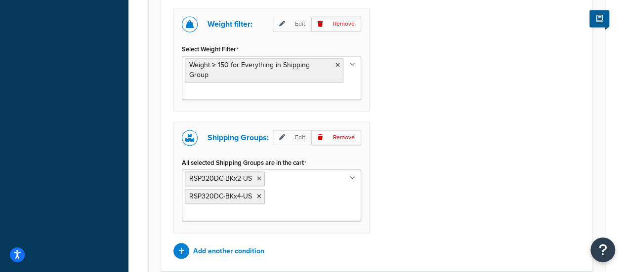
scroll to position [708, 0]
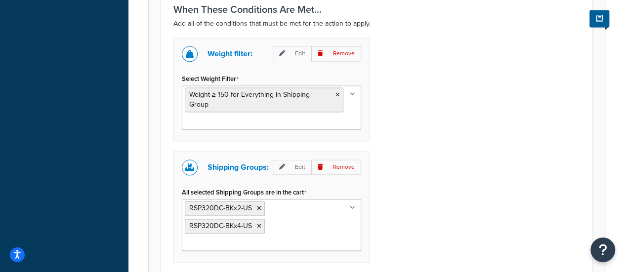
click at [264, 120] on ul "Weight ≥ 150 for Everything in Shipping Group" at bounding box center [271, 108] width 179 height 44
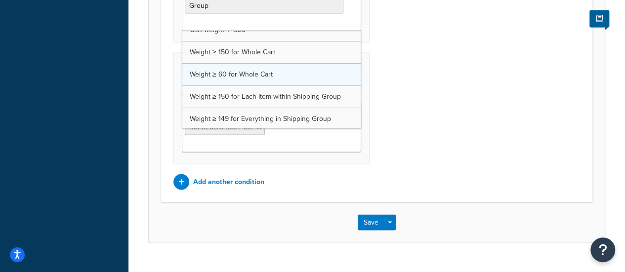
scroll to position [100, 0]
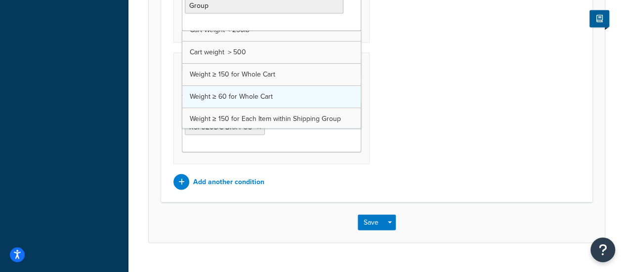
drag, startPoint x: 282, startPoint y: 117, endPoint x: 293, endPoint y: 116, distance: 10.4
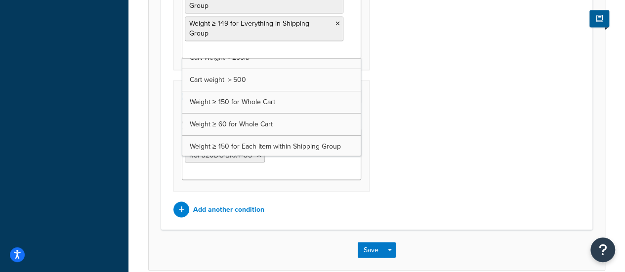
click at [407, 82] on div "Weight filter: Edit Remove Select Weight Filter Weight ≥ 150 for Everything in …" at bounding box center [377, 78] width 422 height 279
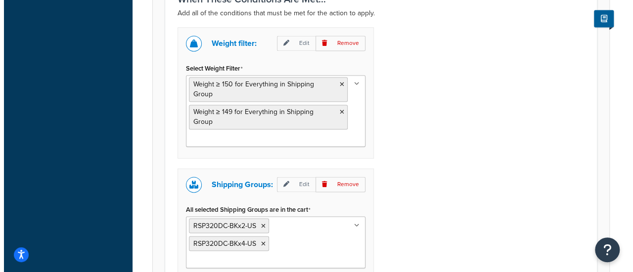
scroll to position [659, 0]
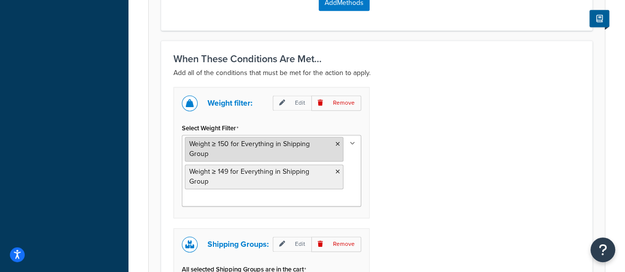
click at [260, 139] on span "Weight ≥ 150 for Everything in Shipping Group" at bounding box center [249, 149] width 121 height 20
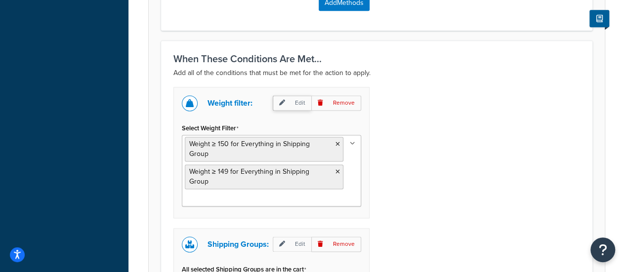
click at [288, 98] on p "Edit" at bounding box center [292, 102] width 39 height 15
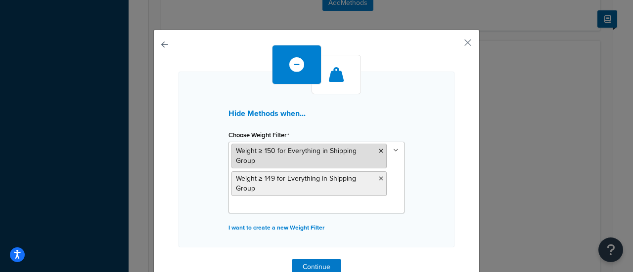
scroll to position [43, 0]
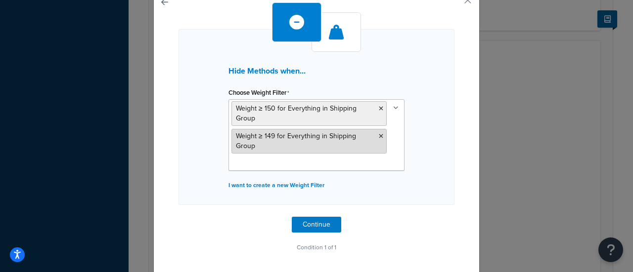
click at [379, 135] on icon at bounding box center [381, 136] width 4 height 6
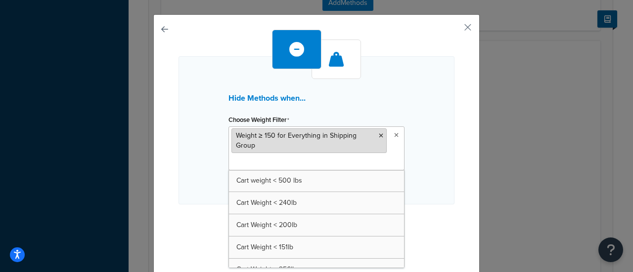
click at [379, 136] on icon at bounding box center [381, 136] width 4 height 6
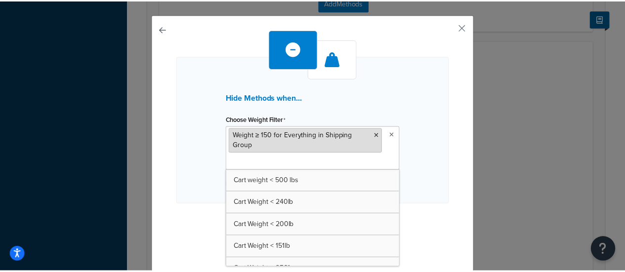
scroll to position [0, 0]
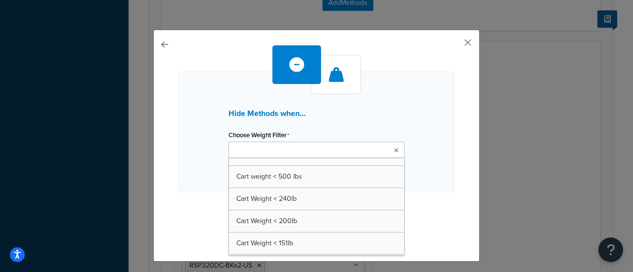
click at [454, 45] on button "button" at bounding box center [453, 46] width 2 height 2
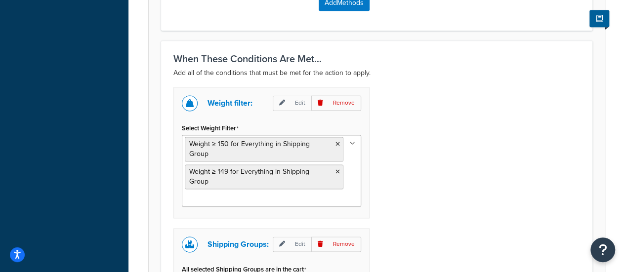
click at [428, 145] on div "Weight filter: Edit Remove Select Weight Filter Weight ≥ 150 for Everything in …" at bounding box center [377, 226] width 422 height 279
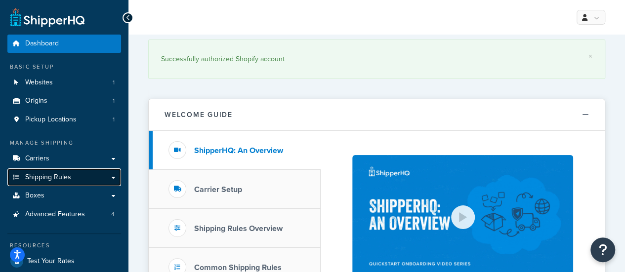
click at [45, 180] on span "Shipping Rules" at bounding box center [48, 178] width 46 height 8
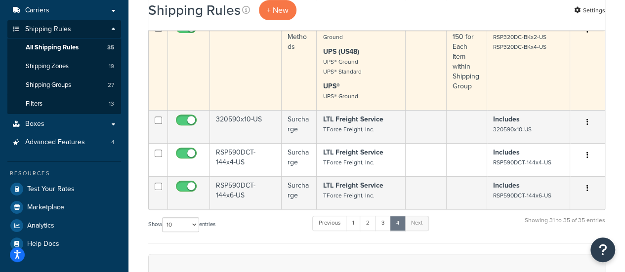
scroll to position [49, 0]
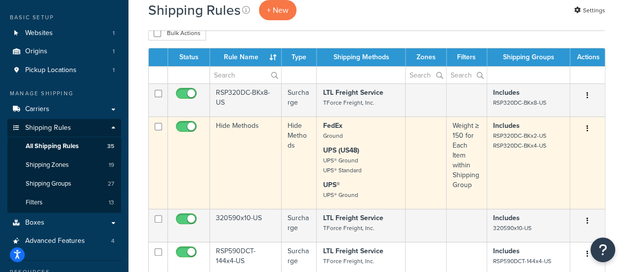
click at [236, 130] on td "Hide Methods" at bounding box center [246, 163] width 72 height 92
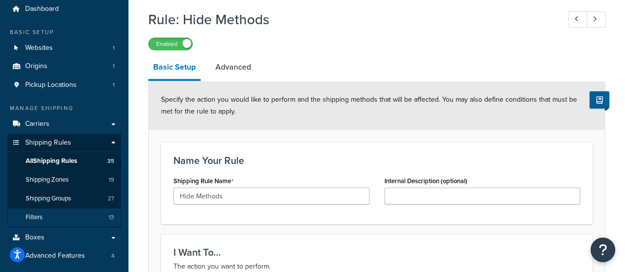
scroll to position [49, 0]
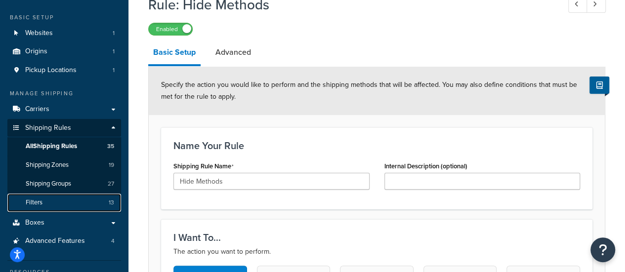
click at [59, 207] on link "Filters 13" at bounding box center [64, 203] width 114 height 18
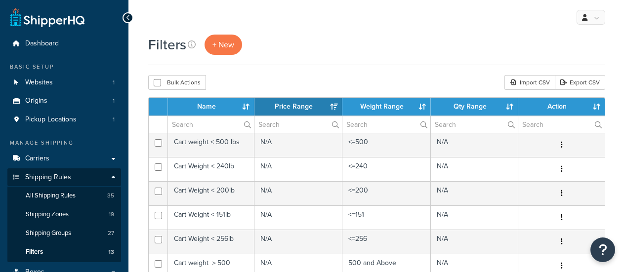
select select "15"
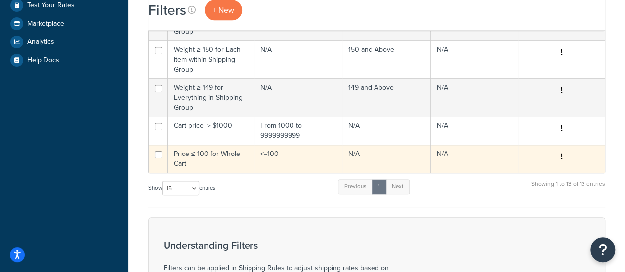
scroll to position [297, 0]
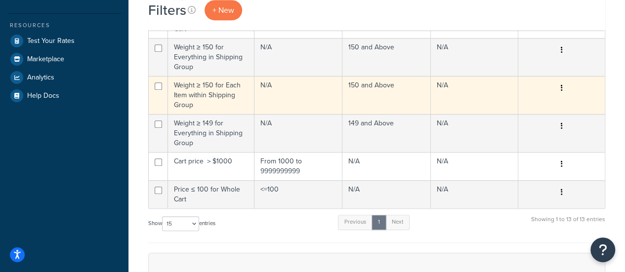
click at [208, 92] on td "Weight ≥ 150 for Each Item within Shipping Group" at bounding box center [211, 95] width 87 height 38
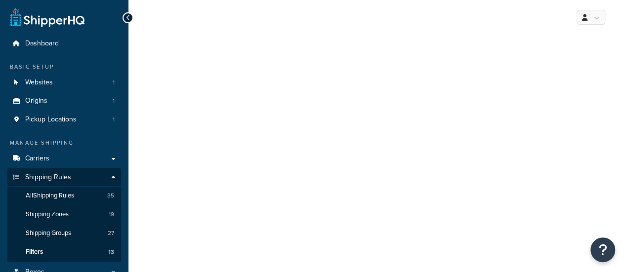
select select "ITEM"
select select "300793"
select select "range"
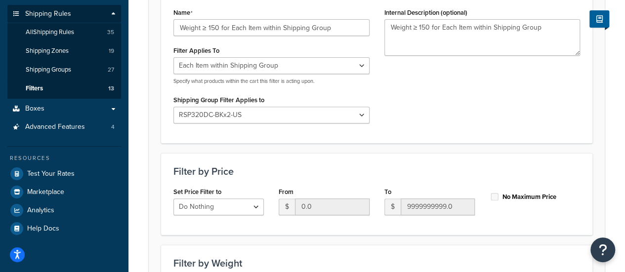
scroll to position [148, 0]
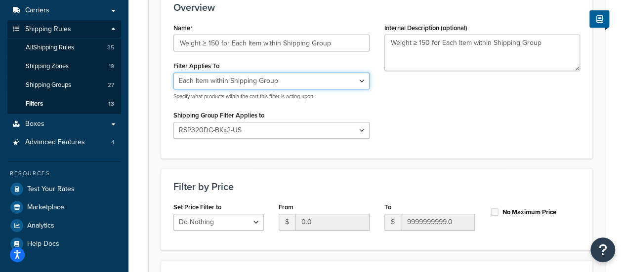
click at [278, 80] on select "Whole Cart Everything in Shipping Group Everything at Origin Each Item within S…" at bounding box center [272, 81] width 196 height 17
click at [174, 73] on select "Whole Cart Everything in Shipping Group Everything at Origin Each Item within S…" at bounding box center [272, 81] width 196 height 17
click at [410, 121] on div "Name Weight ≥ 150 for Each Item within Shipping Group Filter Applies To Whole C…" at bounding box center [377, 83] width 422 height 125
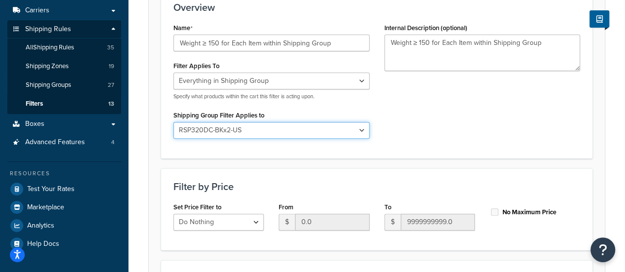
click at [260, 125] on select "All shipping groups Large Medium Small Others Battery Other RNG-160P Hazmat RBT…" at bounding box center [272, 130] width 196 height 17
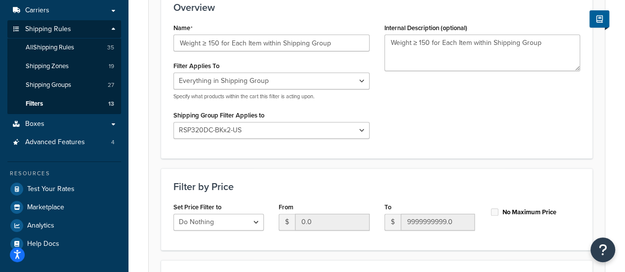
click at [451, 144] on div "Name Weight ≥ 150 for Each Item within Shipping Group Filter Applies To Whole C…" at bounding box center [377, 83] width 422 height 125
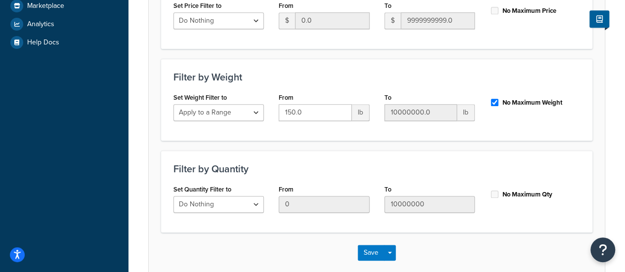
scroll to position [152, 0]
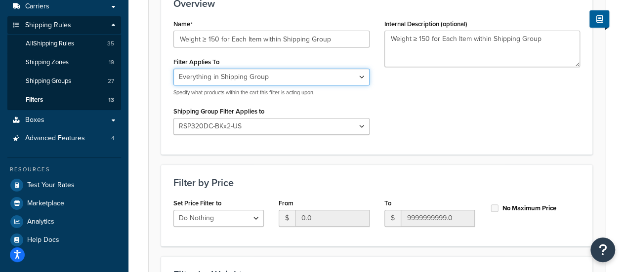
click at [261, 77] on select "Whole Cart Everything in Shipping Group Everything at Origin Each Item within S…" at bounding box center [272, 77] width 196 height 17
select select "ITEM"
click at [174, 69] on select "Whole Cart Everything in Shipping Group Everything at Origin Each Item within S…" at bounding box center [272, 77] width 196 height 17
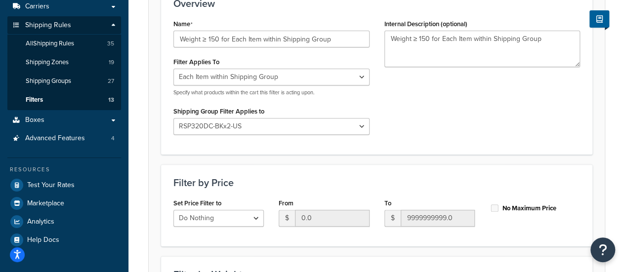
click at [454, 125] on div "Name Weight ≥ 150 for Each Item within Shipping Group Filter Applies To Whole C…" at bounding box center [377, 79] width 422 height 125
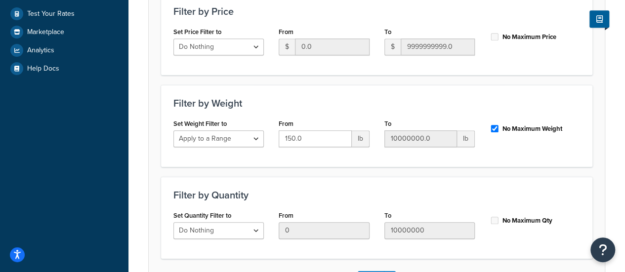
scroll to position [399, 0]
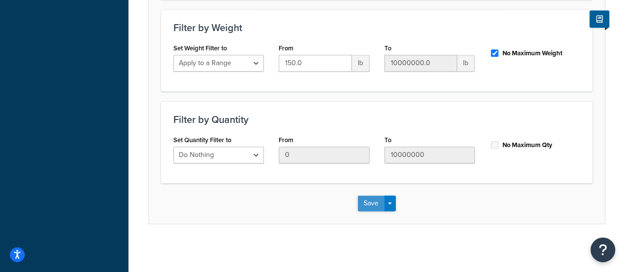
click at [377, 205] on button "Save" at bounding box center [371, 204] width 27 height 16
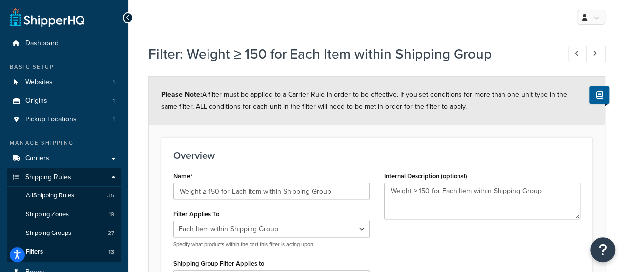
scroll to position [148, 0]
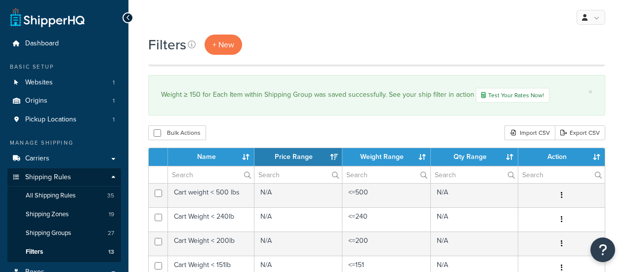
select select "15"
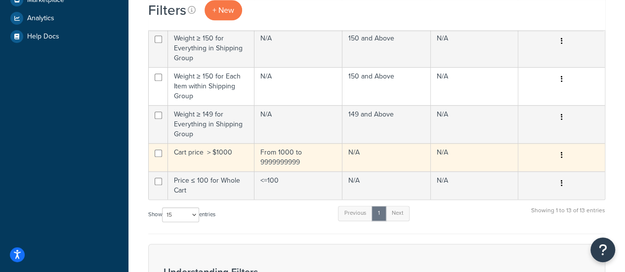
scroll to position [297, 0]
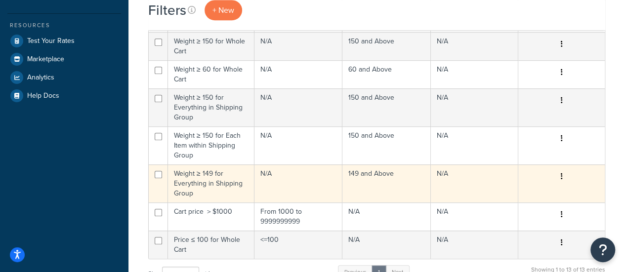
click at [203, 181] on td "Weight ≥ 149 for Everything in Shipping Group" at bounding box center [211, 184] width 87 height 38
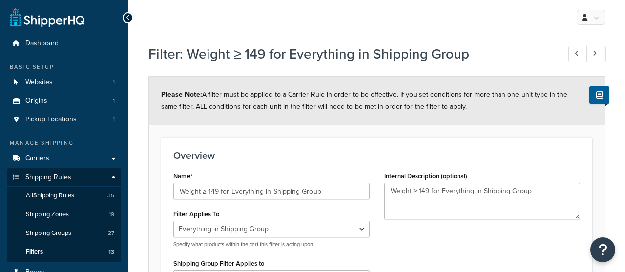
select select "SHIPPING_GROUP"
select select "300836"
select select "range"
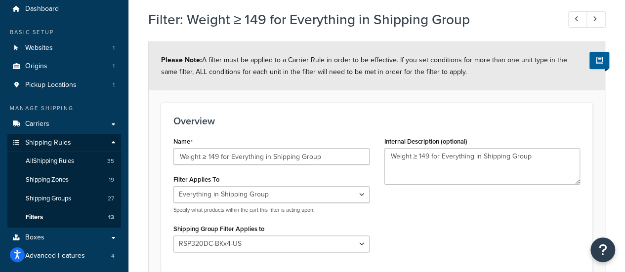
scroll to position [49, 0]
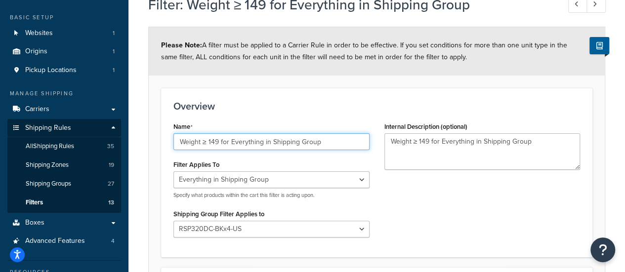
drag, startPoint x: 213, startPoint y: 144, endPoint x: 221, endPoint y: 142, distance: 8.3
click at [221, 142] on input "Weight ≥ 149 for Everything in Shipping Group" at bounding box center [272, 141] width 196 height 17
type input "Weight ≥ 150 for Everything in Shipping Group"
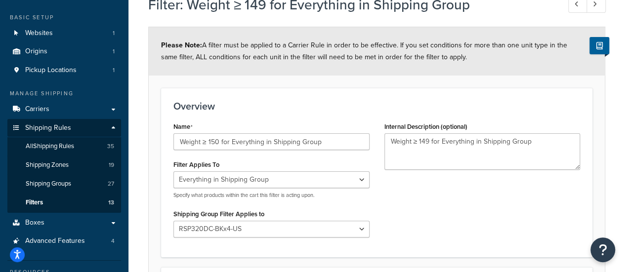
click at [439, 198] on div "Name Weight ≥ 150 for Everything in Shipping Group Filter Applies To Whole Cart…" at bounding box center [377, 182] width 422 height 125
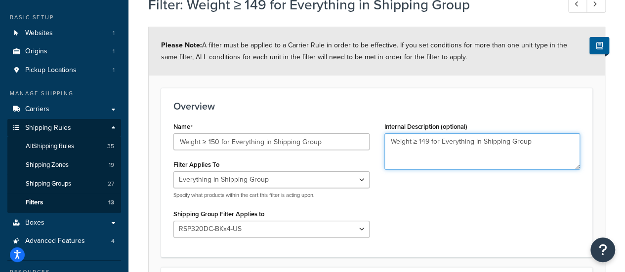
drag, startPoint x: 422, startPoint y: 141, endPoint x: 431, endPoint y: 141, distance: 9.4
click at [431, 141] on textarea "Weight ≥ 149 for Everything in Shipping Group" at bounding box center [483, 151] width 196 height 37
type textarea "Weight ≥ 150 for Everything in Shipping Group"
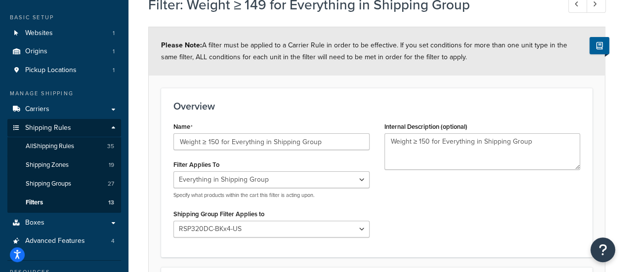
click at [452, 207] on div "Name Weight ≥ 150 for Everything in Shipping Group Filter Applies To Whole Cart…" at bounding box center [377, 182] width 422 height 125
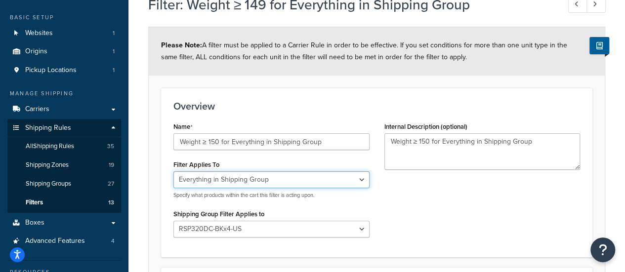
click at [231, 186] on select "Whole Cart Everything in Shipping Group Everything at Origin Each Item within S…" at bounding box center [272, 180] width 196 height 17
click at [174, 172] on select "Whole Cart Everything in Shipping Group Everything at Origin Each Item within S…" at bounding box center [272, 180] width 196 height 17
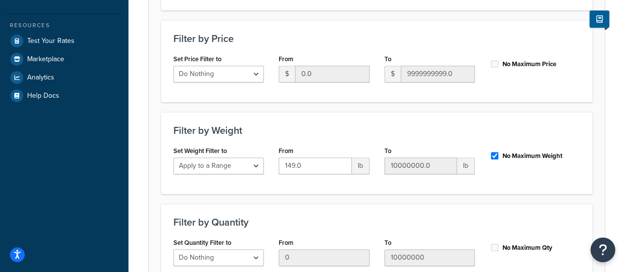
scroll to position [399, 0]
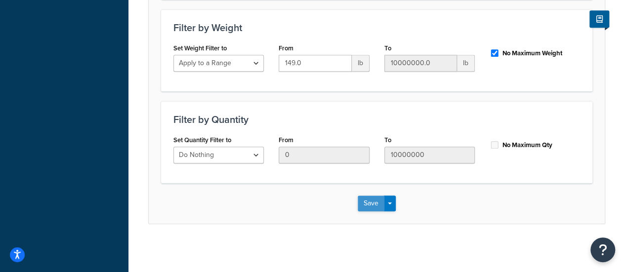
click at [374, 204] on button "Save" at bounding box center [371, 204] width 27 height 16
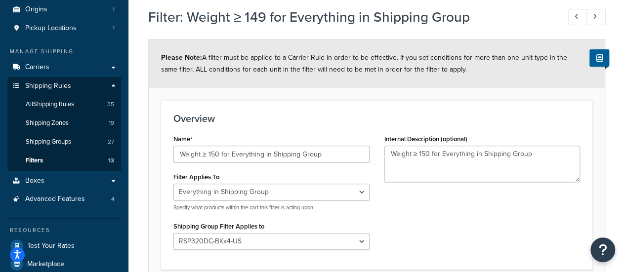
scroll to position [99, 0]
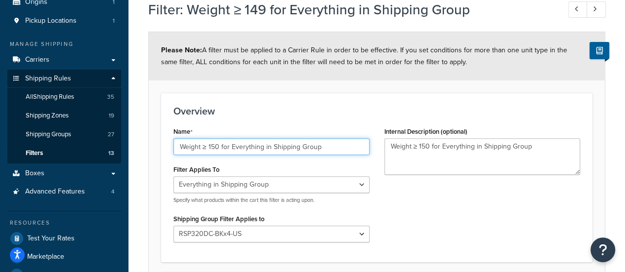
drag, startPoint x: 214, startPoint y: 149, endPoint x: 221, endPoint y: 146, distance: 7.1
click at [221, 146] on input "Weight ≥ 150 for Everything in Shipping Group" at bounding box center [272, 146] width 196 height 17
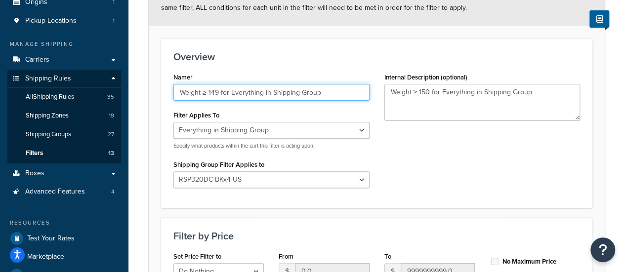
type input "Weight ≥ 149 for Everything in Shipping Group"
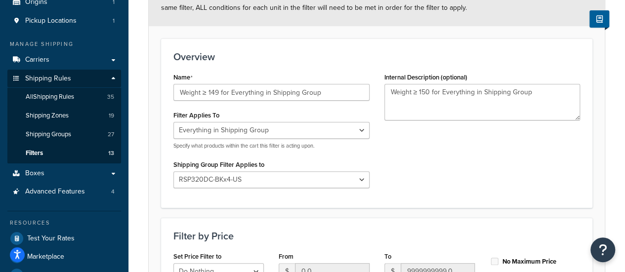
click at [292, 105] on div "Name Weight ≥ 149 for Everything in Shipping Group Filter Applies To Whole Cart…" at bounding box center [271, 132] width 211 height 125
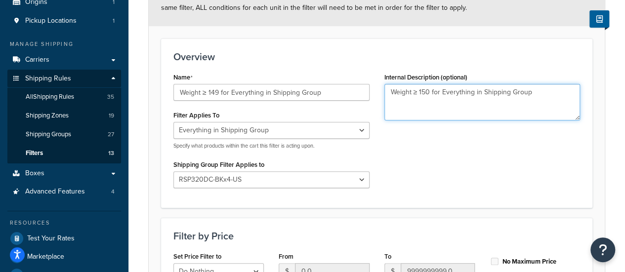
drag, startPoint x: 427, startPoint y: 93, endPoint x: 433, endPoint y: 93, distance: 5.9
click at [433, 93] on textarea "Weight ≥ 150 for Everything in Shipping Group" at bounding box center [483, 102] width 196 height 37
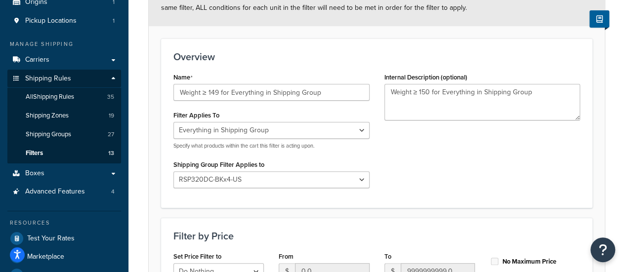
click at [416, 171] on div "Name Weight ≥ 149 for Everything in Shipping Group Filter Applies To Whole Cart…" at bounding box center [377, 132] width 422 height 125
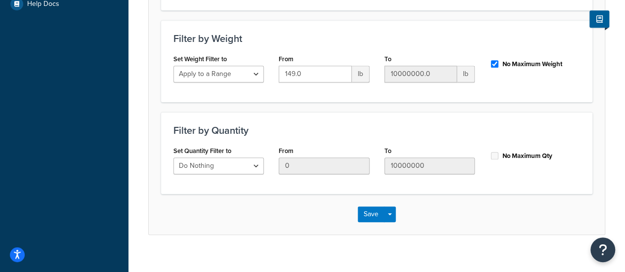
scroll to position [396, 0]
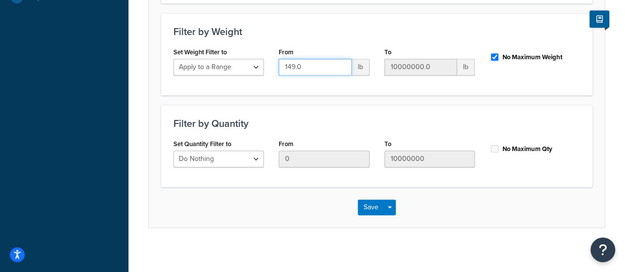
click at [326, 64] on input "149.0" at bounding box center [315, 67] width 73 height 17
type input "150"
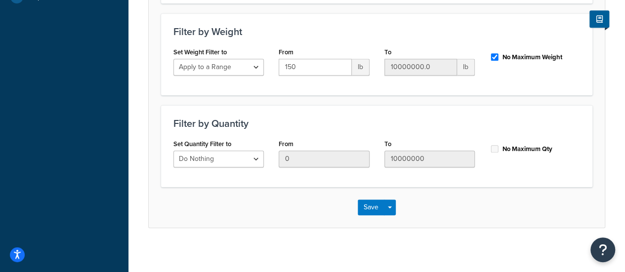
click at [317, 34] on h3 "Filter by Weight" at bounding box center [377, 31] width 407 height 11
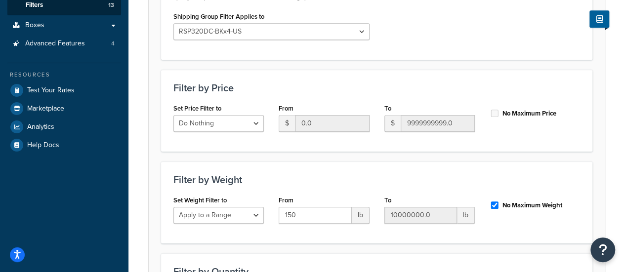
scroll to position [99, 0]
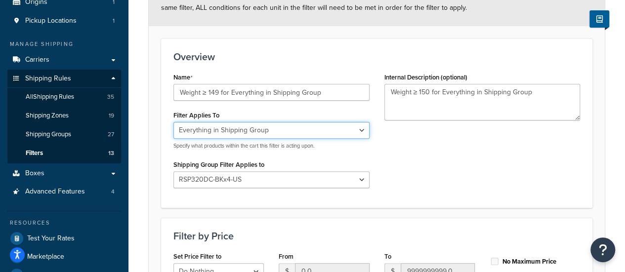
click at [311, 133] on select "Whole Cart Everything in Shipping Group Everything at Origin Each Item within S…" at bounding box center [272, 130] width 196 height 17
select select "ITEM"
click at [174, 122] on select "Whole Cart Everything in Shipping Group Everything at Origin Each Item within S…" at bounding box center [272, 130] width 196 height 17
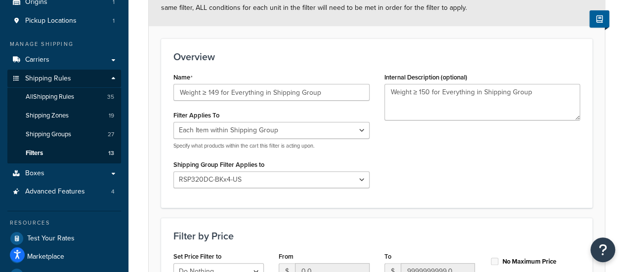
click at [450, 152] on div "Name Weight ≥ 149 for Everything in Shipping Group Filter Applies To Whole Cart…" at bounding box center [377, 132] width 422 height 125
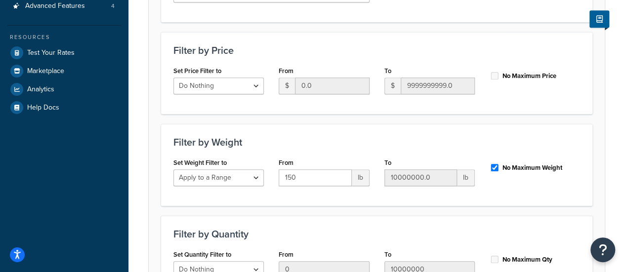
scroll to position [399, 0]
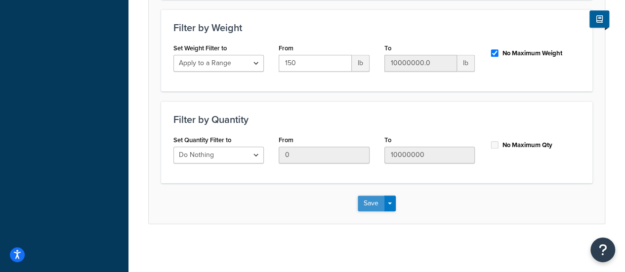
click at [370, 204] on button "Save" at bounding box center [371, 204] width 27 height 16
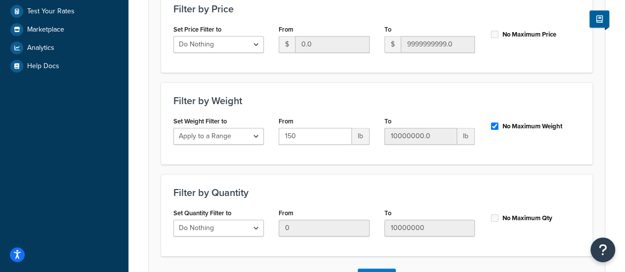
scroll to position [0, 0]
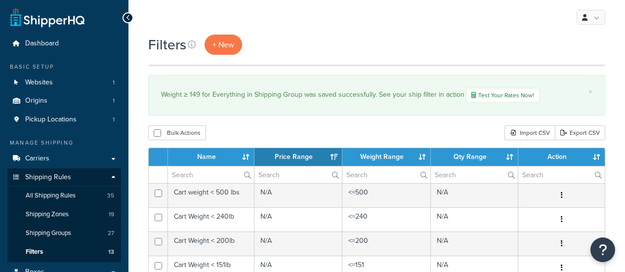
select select "15"
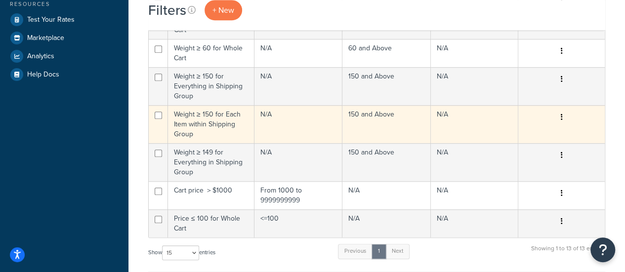
scroll to position [297, 0]
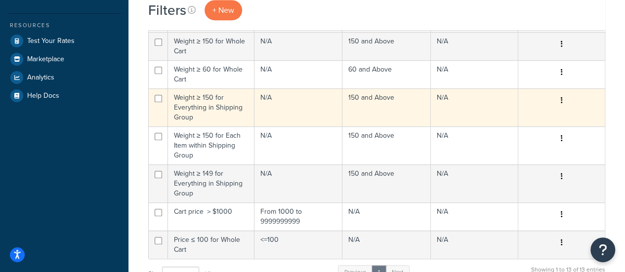
click at [193, 102] on td "Weight ≥ 150 for Everything in Shipping Group" at bounding box center [211, 107] width 87 height 38
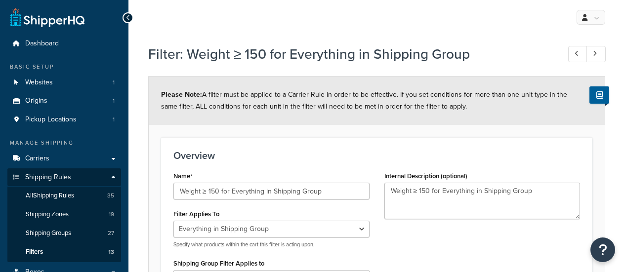
select select "SHIPPING_GROUP"
select select "300793"
select select "range"
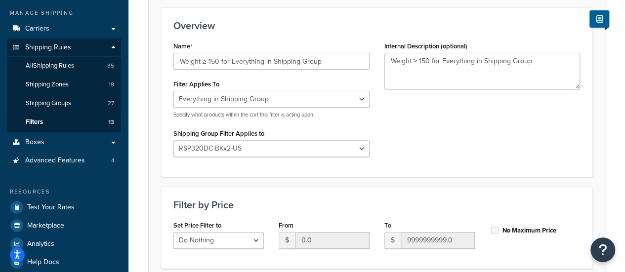
scroll to position [148, 0]
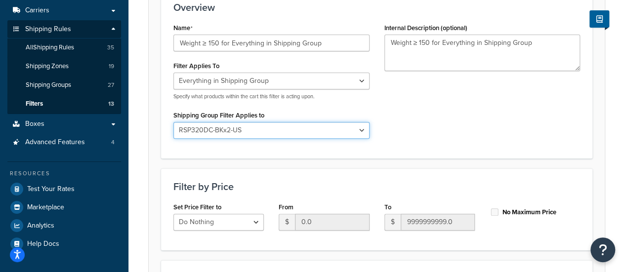
click at [252, 133] on select "All shipping groups Large Medium Small Others Battery Other RNG-160P Hazmat RBT…" at bounding box center [272, 130] width 196 height 17
select select "300836"
click at [174, 122] on select "All shipping groups Large Medium Small Others Battery Other RNG-160P Hazmat RBT…" at bounding box center [272, 130] width 196 height 17
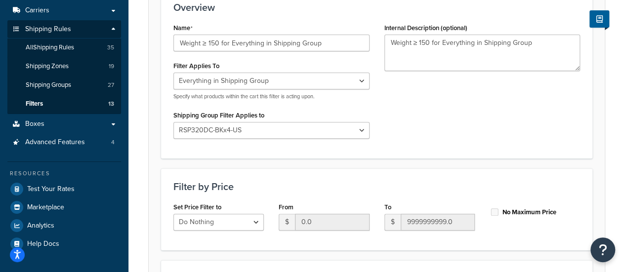
click at [453, 136] on div "Name Weight ≥ 150 for Everything in Shipping Group Filter Applies To Whole Cart…" at bounding box center [377, 83] width 422 height 125
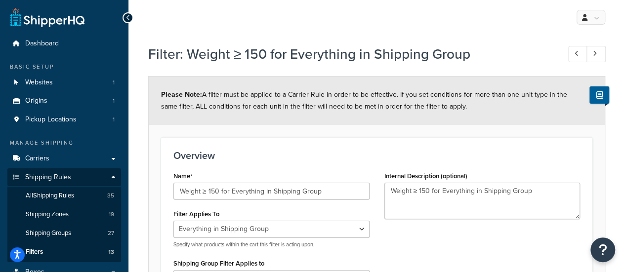
scroll to position [99, 0]
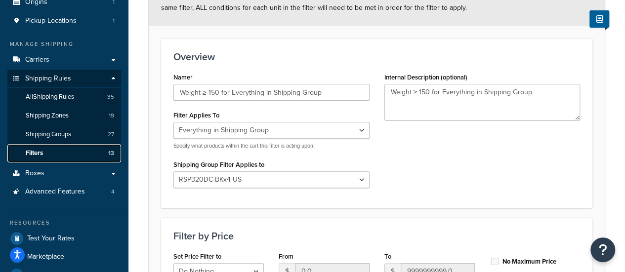
click at [64, 148] on link "Filters 13" at bounding box center [64, 153] width 114 height 18
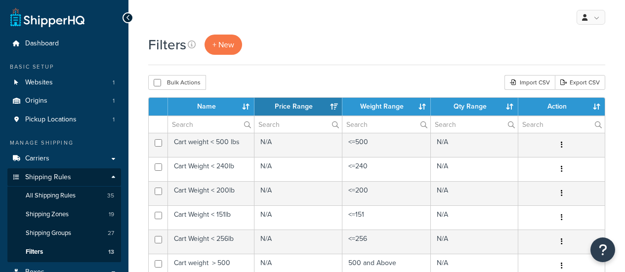
select select "15"
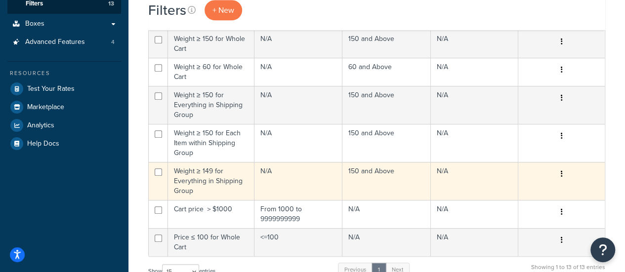
scroll to position [247, 0]
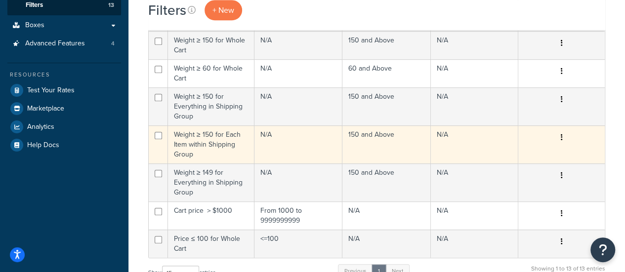
click at [210, 153] on td "Weight ≥ 150 for Each Item within Shipping Group" at bounding box center [211, 145] width 87 height 38
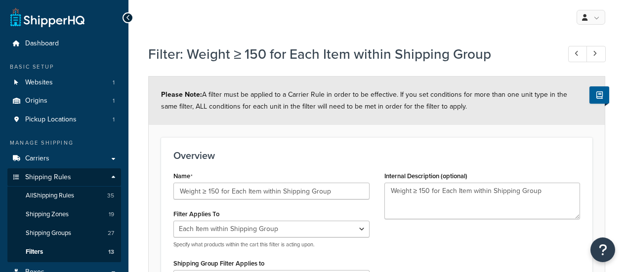
select select "ITEM"
select select "300793"
select select "range"
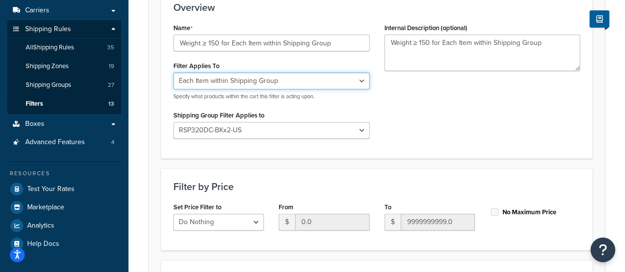
click at [222, 82] on select "Whole Cart Everything in Shipping Group Everything at Origin Each Item within S…" at bounding box center [272, 81] width 196 height 17
select select "SHIPPING_GROUP"
click at [174, 73] on select "Whole Cart Everything in Shipping Group Everything at Origin Each Item within S…" at bounding box center [272, 81] width 196 height 17
click at [384, 110] on div "Name Weight ≥ 150 for Each Item within Shipping Group Filter Applies To Whole C…" at bounding box center [377, 83] width 422 height 125
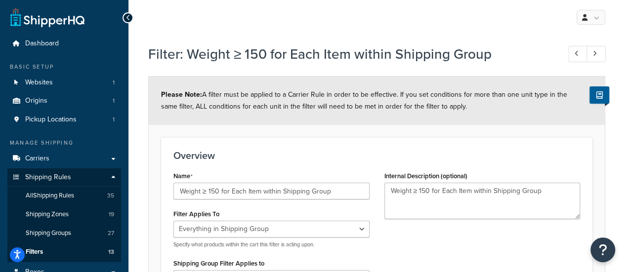
scroll to position [49, 0]
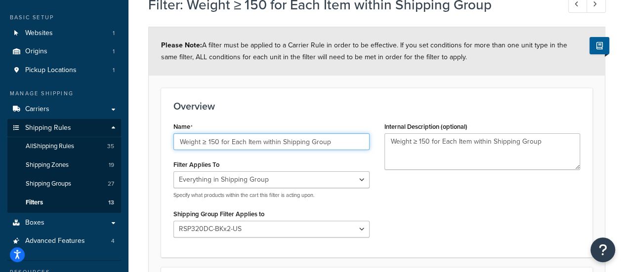
drag, startPoint x: 248, startPoint y: 142, endPoint x: 357, endPoint y: 144, distance: 108.8
click at [357, 144] on input "Weight ≥ 150 for Each Item within Shipping Group" at bounding box center [272, 141] width 196 height 17
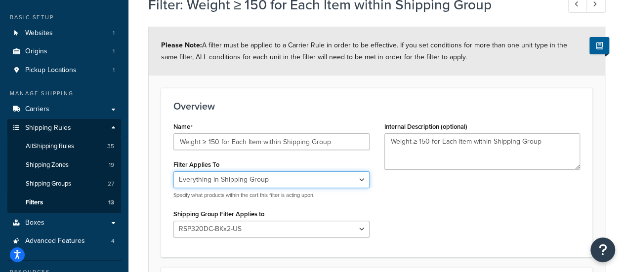
click at [214, 183] on select "Whole Cart Everything in Shipping Group Everything at Origin Each Item within S…" at bounding box center [272, 180] width 196 height 17
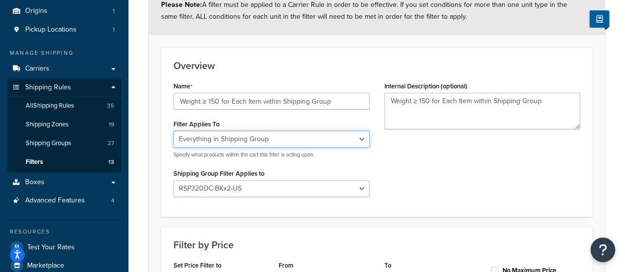
scroll to position [99, 0]
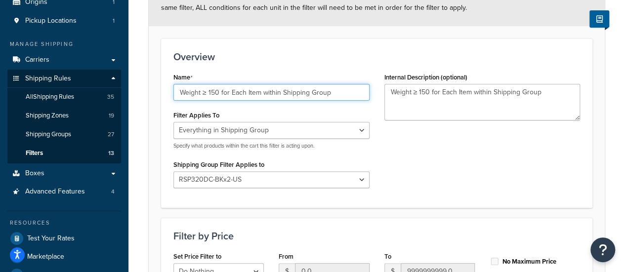
drag, startPoint x: 233, startPoint y: 93, endPoint x: 366, endPoint y: 92, distance: 132.5
click at [366, 92] on input "Weight ≥ 150 for Each Item within Shipping Group" at bounding box center [272, 92] width 196 height 17
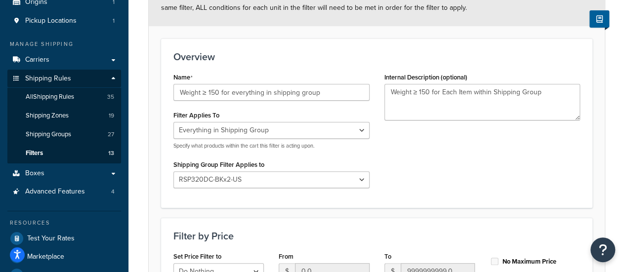
click at [420, 143] on div "Name Weight ≥ 150 for everything in shipping group Filter Applies To Whole Cart…" at bounding box center [377, 132] width 422 height 125
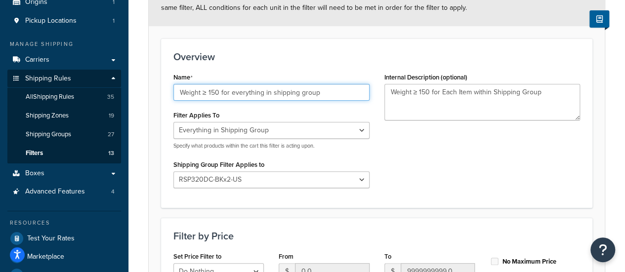
click at [329, 93] on input "Weight ≥ 150 for everything in shipping group" at bounding box center [272, 92] width 196 height 17
type input "Weight ≥ 150 for everything in shipping group-320dcx2"
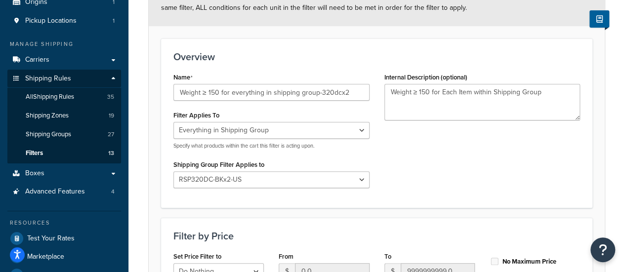
click at [466, 181] on div "Name Weight ≥ 150 for everything in shipping group-320dcx2 Filter Applies To Wh…" at bounding box center [377, 132] width 422 height 125
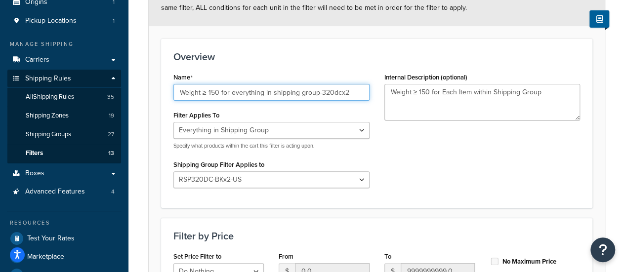
drag, startPoint x: 233, startPoint y: 93, endPoint x: 321, endPoint y: 92, distance: 88.0
click at [321, 92] on input "Weight ≥ 150 for everything in shipping group-320dcx2" at bounding box center [272, 92] width 196 height 17
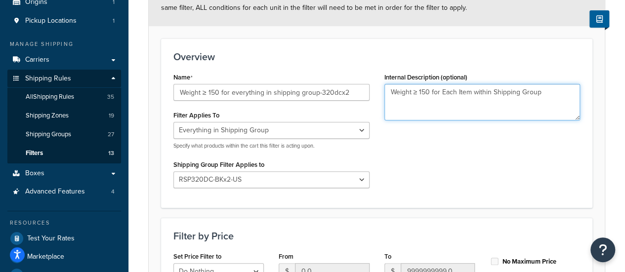
click at [436, 98] on textarea "Weight ≥ 150 for Each Item within Shipping Group" at bounding box center [483, 102] width 196 height 37
drag, startPoint x: 446, startPoint y: 93, endPoint x: 600, endPoint y: 100, distance: 154.4
click at [600, 100] on form "Please Note: A filter must be applied to a Carrier Rule in order to be effectiv…" at bounding box center [377, 251] width 456 height 546
paste textarea "everything in shipping g"
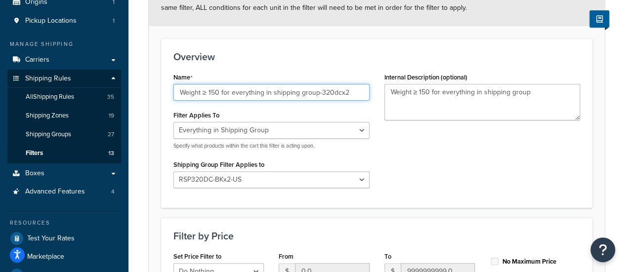
drag, startPoint x: 324, startPoint y: 92, endPoint x: 371, endPoint y: 93, distance: 47.0
click at [371, 93] on div "Name Weight ≥ 150 for everything in shipping group-320dcx2 Filter Applies To Wh…" at bounding box center [271, 132] width 211 height 125
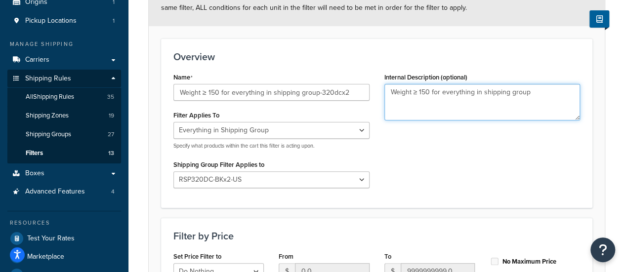
click at [551, 97] on textarea "Weight ≥ 150 for everything in shipping group" at bounding box center [483, 102] width 196 height 37
paste textarea "-320dcx2"
type textarea "Weight ≥ 150 for everything in shipping group-320dcx2"
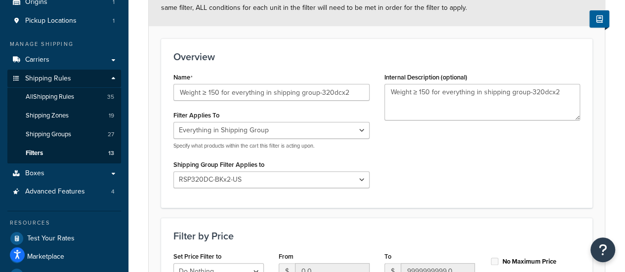
click at [432, 154] on div "Name Weight ≥ 150 for everything in shipping group-320dcx2 Filter Applies To Wh…" at bounding box center [377, 132] width 422 height 125
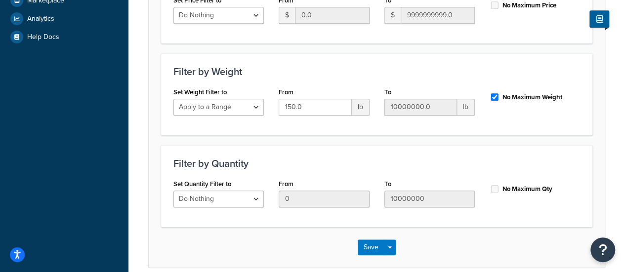
scroll to position [399, 0]
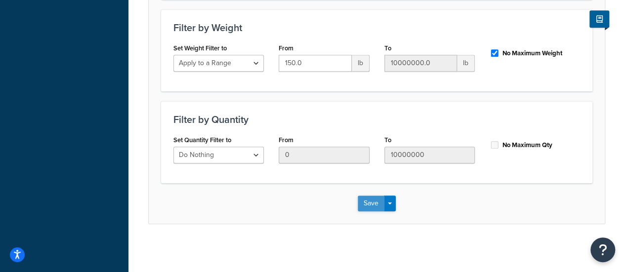
click at [365, 204] on button "Save" at bounding box center [371, 204] width 27 height 16
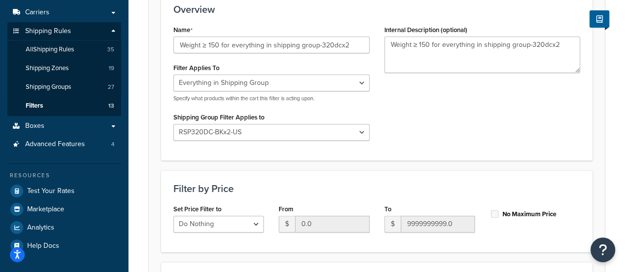
scroll to position [99, 0]
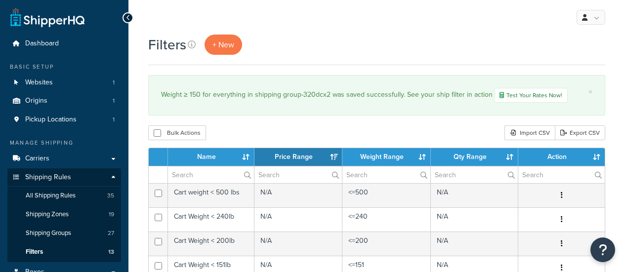
select select "15"
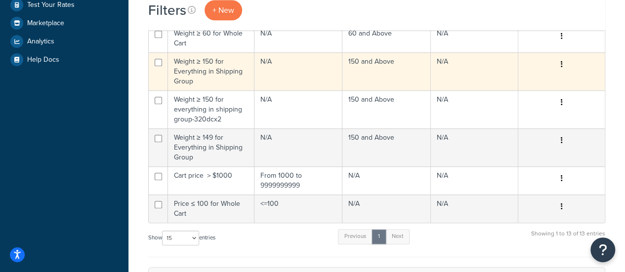
scroll to position [346, 0]
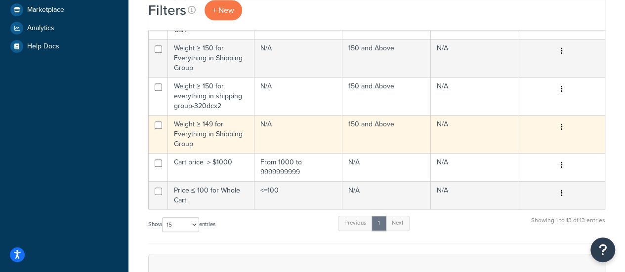
click at [207, 132] on td "Weight ≥ 149 for Everything in Shipping Group" at bounding box center [211, 134] width 87 height 38
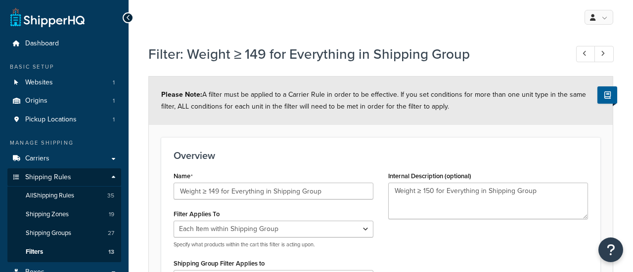
select select "ITEM"
select select "300836"
select select "range"
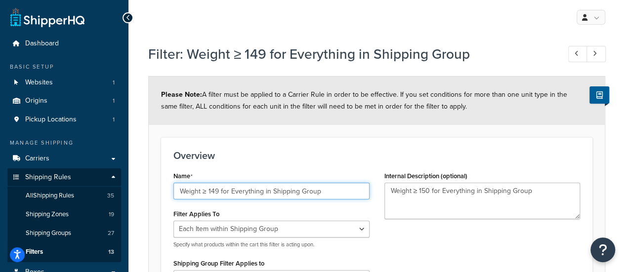
drag, startPoint x: 211, startPoint y: 189, endPoint x: 221, endPoint y: 189, distance: 9.9
click at [221, 189] on input "Weight ≥ 149 for Everything in Shipping Group" at bounding box center [272, 191] width 196 height 17
click at [347, 189] on input "Weight ≥ 150 for Everything in Shipping Group" at bounding box center [272, 191] width 196 height 17
paste input "-320dcx2"
click at [349, 193] on input "Weight ≥ 150 for Everything in Shipping Group-320dcx2" at bounding box center [272, 191] width 196 height 17
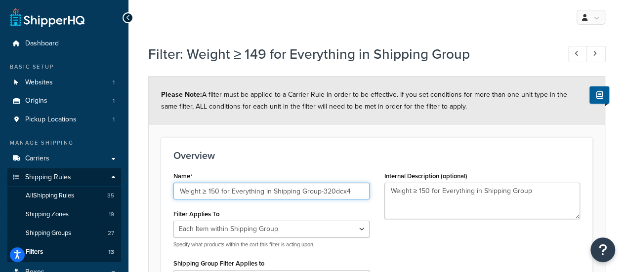
drag, startPoint x: 212, startPoint y: 192, endPoint x: 370, endPoint y: 191, distance: 158.2
click at [370, 191] on div "Name Weight ≥ 150 for Everything in Shipping Group-320dcx4 Filter Applies To Wh…" at bounding box center [271, 231] width 211 height 125
type input "Weight ≥ 150 for Everything in Shipping Group-320dcx4"
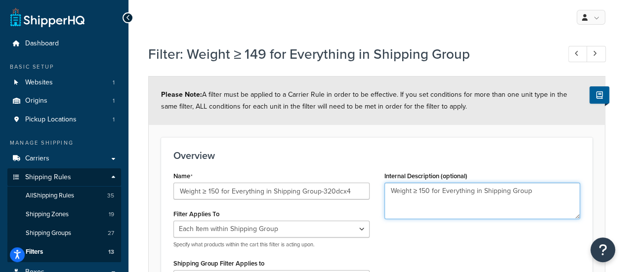
drag, startPoint x: 422, startPoint y: 191, endPoint x: 593, endPoint y: 190, distance: 171.1
paste textarea "-320dcx4"
type textarea "Weight ≥ 150 for Everything in Shipping Group-320dcx4"
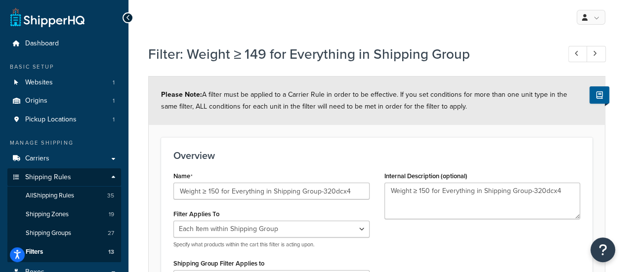
click at [503, 148] on div "Overview Name Weight ≥ 150 for Everything in Shipping Group-320dcx4 Filter Appl…" at bounding box center [377, 221] width 432 height 169
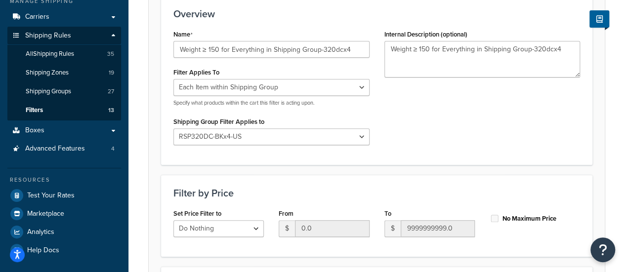
scroll to position [148, 0]
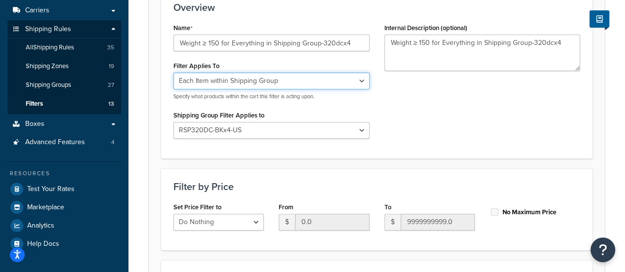
click at [262, 82] on select "Whole Cart Everything in Shipping Group Everything at Origin Each Item within S…" at bounding box center [272, 81] width 196 height 17
select select "SHIPPING_GROUP"
click at [174, 73] on select "Whole Cart Everything in Shipping Group Everything at Origin Each Item within S…" at bounding box center [272, 81] width 196 height 17
click at [438, 103] on div "Name Weight ≥ 150 for Everything in Shipping Group-320dcx4 Filter Applies To Wh…" at bounding box center [377, 83] width 422 height 125
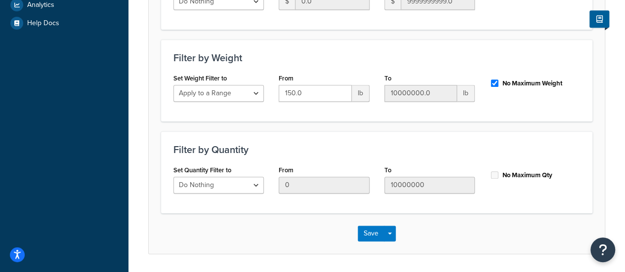
scroll to position [399, 0]
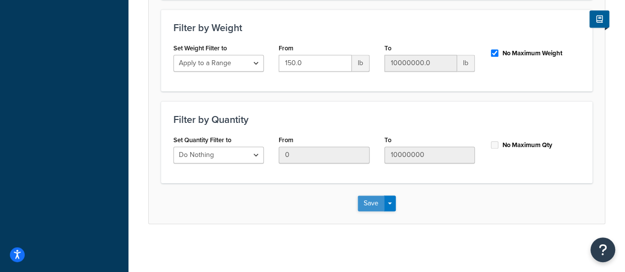
click at [374, 205] on button "Save" at bounding box center [371, 204] width 27 height 16
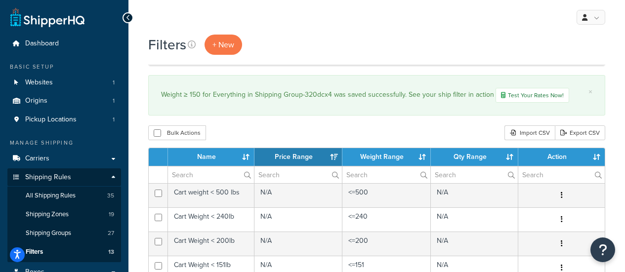
select select "15"
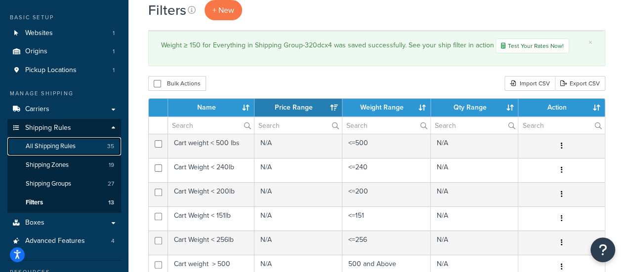
click at [58, 149] on span "All Shipping Rules" at bounding box center [51, 146] width 50 height 8
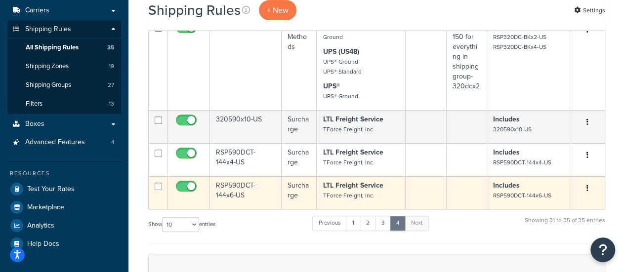
scroll to position [99, 0]
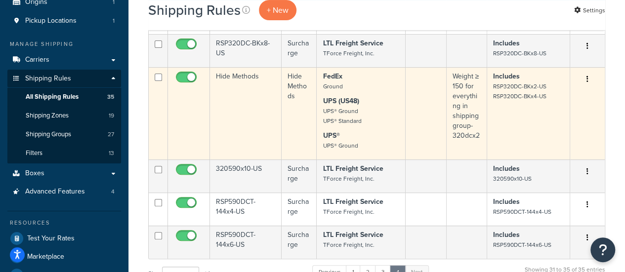
click at [226, 78] on td "Hide Methods" at bounding box center [246, 113] width 72 height 92
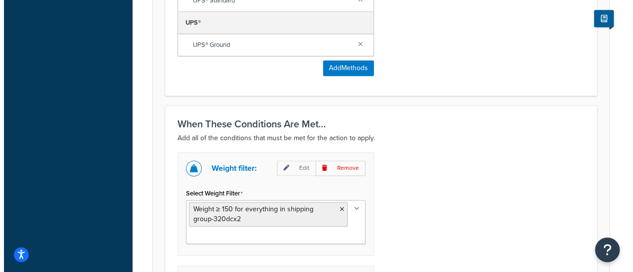
scroll to position [692, 0]
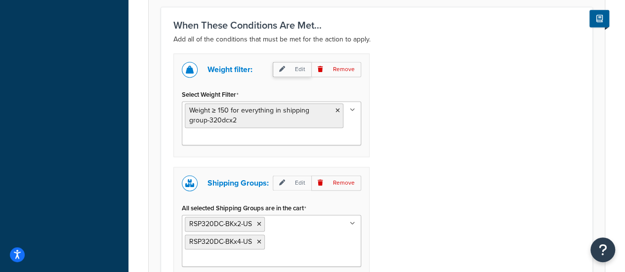
click at [295, 69] on p "Edit" at bounding box center [292, 69] width 39 height 15
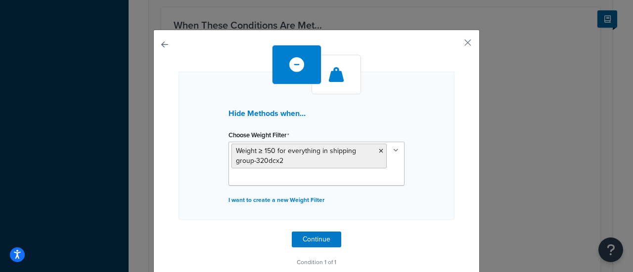
click at [284, 178] on input "Choose Weight Filter" at bounding box center [275, 178] width 88 height 11
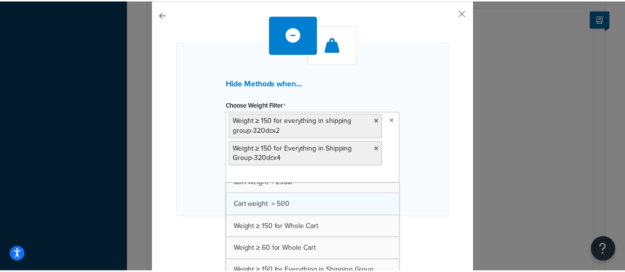
scroll to position [43, 0]
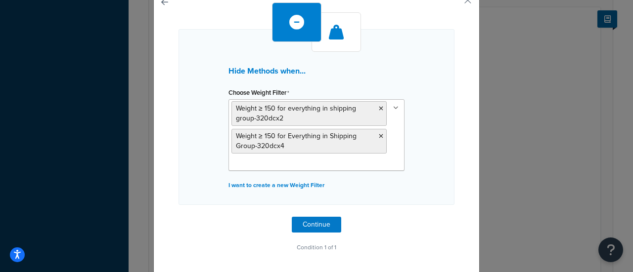
click at [437, 145] on div "Hide Methods when... Choose Weight Filter Weight ≥ 150 for everything in shippi…" at bounding box center [316, 117] width 276 height 176
click at [306, 225] on button "Continue" at bounding box center [316, 225] width 49 height 16
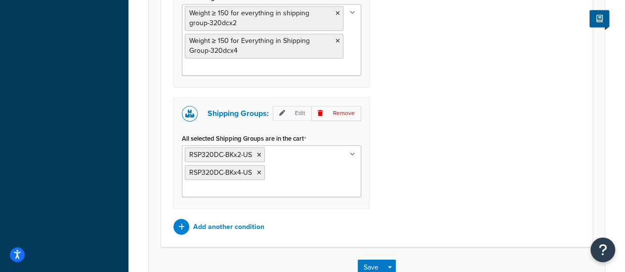
scroll to position [834, 0]
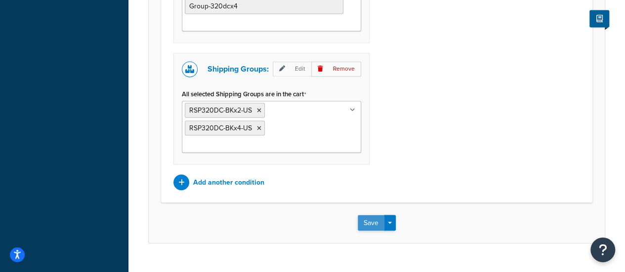
click at [368, 215] on button "Save" at bounding box center [371, 223] width 27 height 16
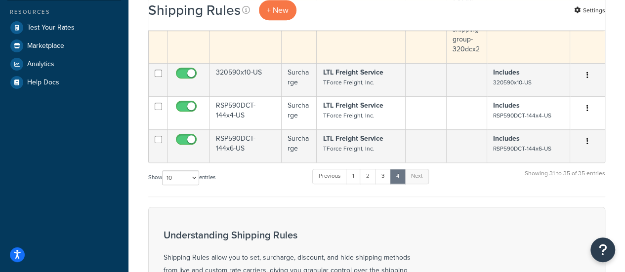
scroll to position [346, 0]
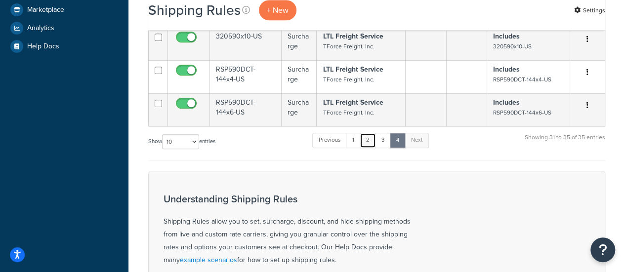
click at [366, 148] on link "2" at bounding box center [368, 140] width 16 height 15
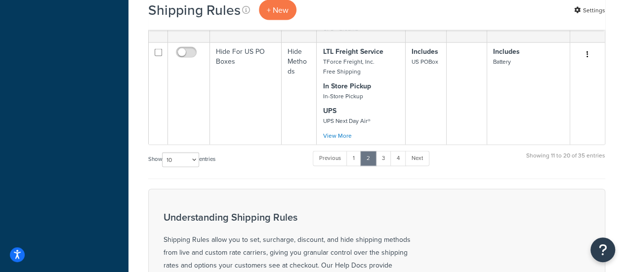
scroll to position [859, 0]
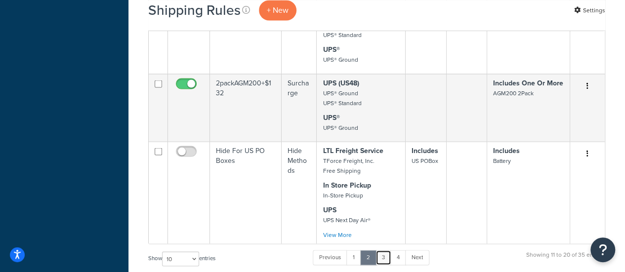
click at [382, 250] on link "3" at bounding box center [384, 257] width 16 height 15
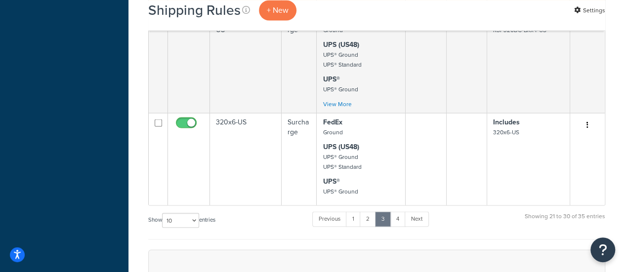
scroll to position [972, 0]
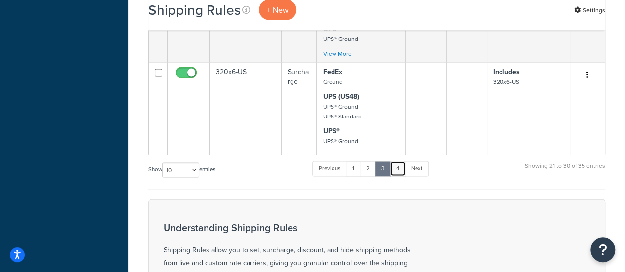
click at [401, 170] on link "4" at bounding box center [398, 169] width 16 height 15
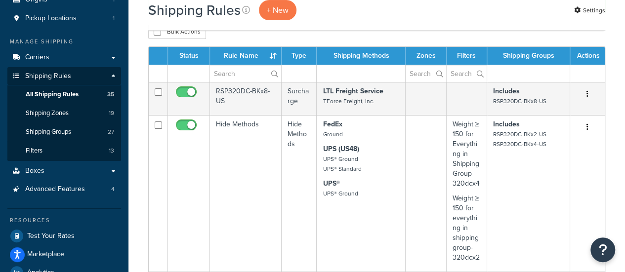
scroll to position [71, 0]
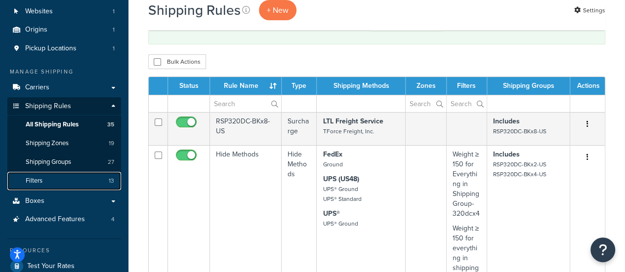
click at [41, 177] on span "Filters" at bounding box center [34, 181] width 17 height 8
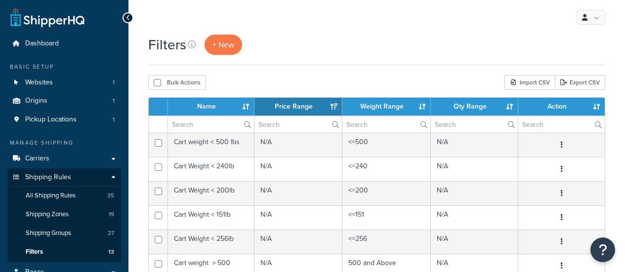
select select "15"
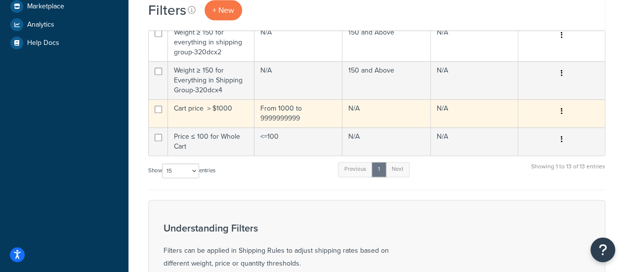
scroll to position [297, 0]
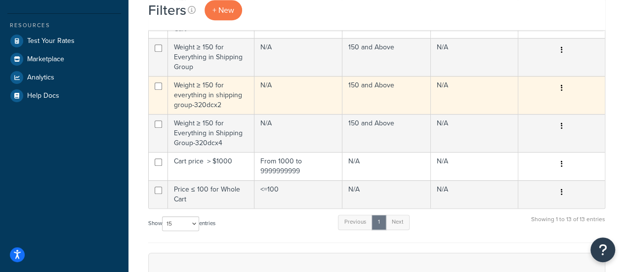
click at [209, 88] on td "Weight ≥ 150 for everything in shipping group-320dcx2" at bounding box center [211, 95] width 87 height 38
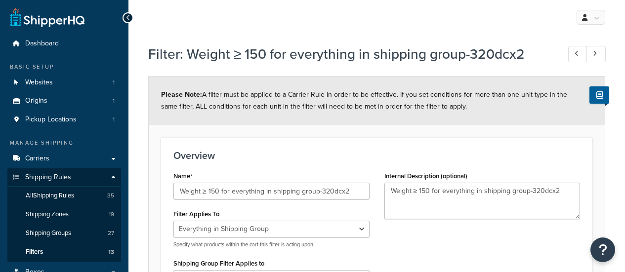
select select "SHIPPING_GROUP"
select select "300793"
select select "range"
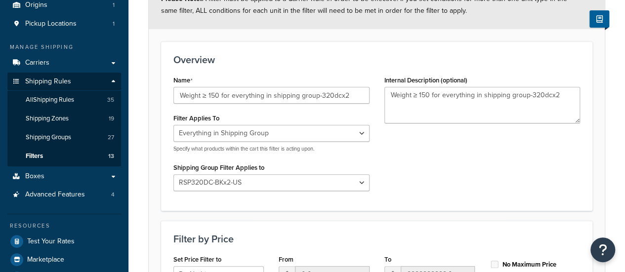
scroll to position [99, 0]
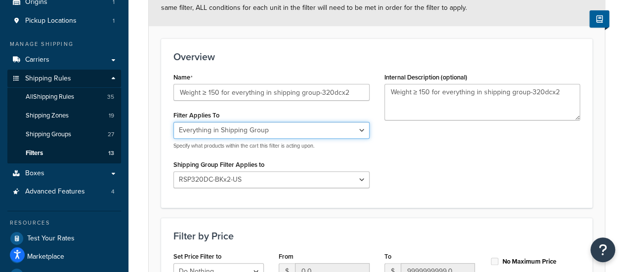
click at [258, 130] on select "Whole Cart Everything in Shipping Group Everything at Origin Each Item within S…" at bounding box center [272, 130] width 196 height 17
select select "ITEM"
click at [174, 122] on select "Whole Cart Everything in Shipping Group Everything at Origin Each Item within S…" at bounding box center [272, 130] width 196 height 17
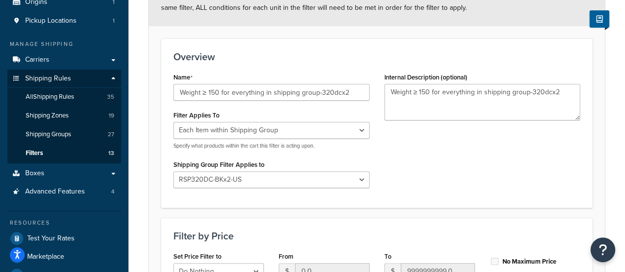
click at [423, 173] on div "Name Weight ≥ 150 for everything in shipping group-320dcx2 Filter Applies To Wh…" at bounding box center [377, 132] width 422 height 125
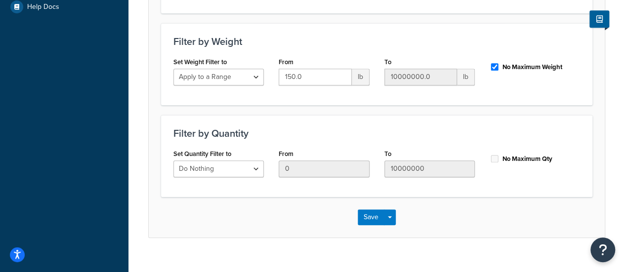
scroll to position [399, 0]
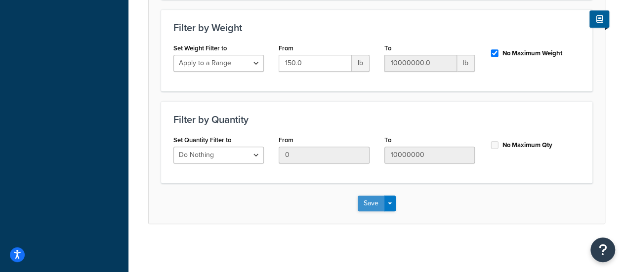
click at [375, 209] on button "Save" at bounding box center [371, 204] width 27 height 16
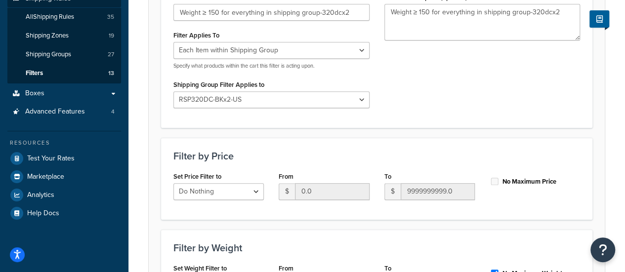
scroll to position [198, 0]
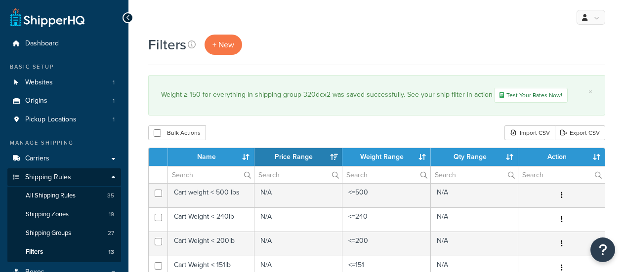
select select "15"
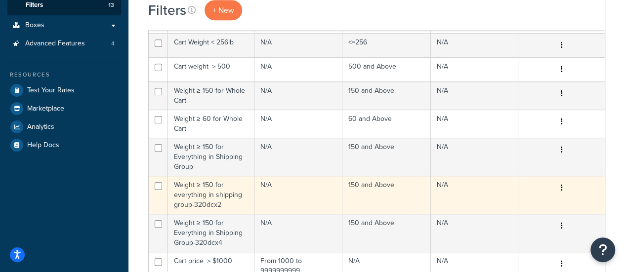
scroll to position [297, 0]
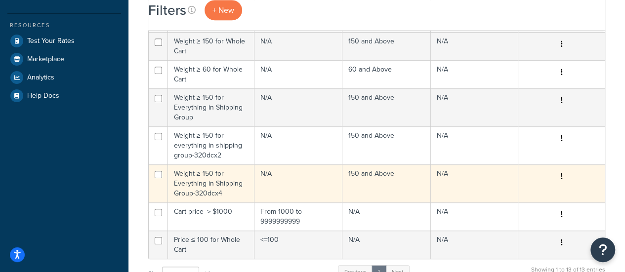
click at [194, 186] on td "Weight ≥ 150 for Everything in Shipping Group-320dcx4" at bounding box center [211, 184] width 87 height 38
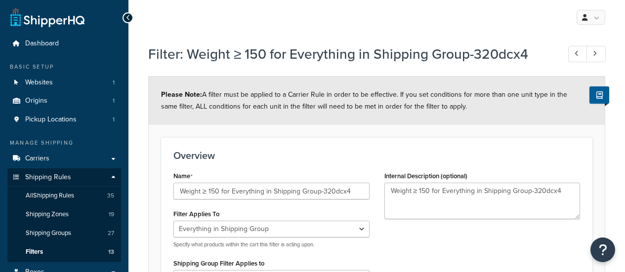
select select "SHIPPING_GROUP"
select select "300836"
select select "range"
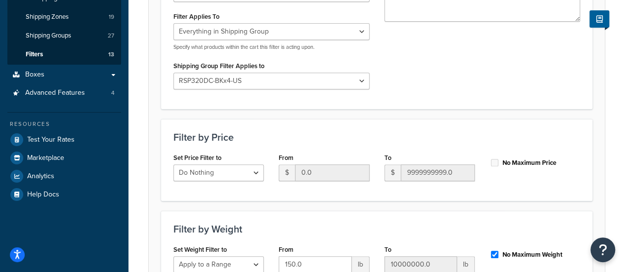
scroll to position [99, 0]
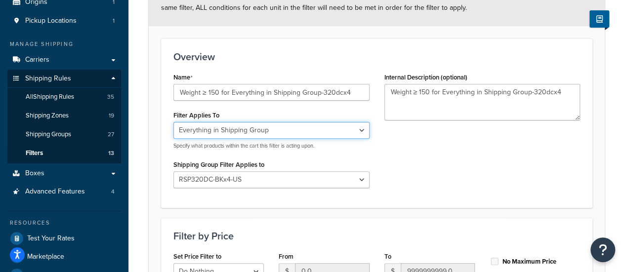
click at [251, 134] on select "Whole Cart Everything in Shipping Group Everything at Origin Each Item within S…" at bounding box center [272, 130] width 196 height 17
select select "ITEM"
click at [174, 122] on select "Whole Cart Everything in Shipping Group Everything at Origin Each Item within S…" at bounding box center [272, 130] width 196 height 17
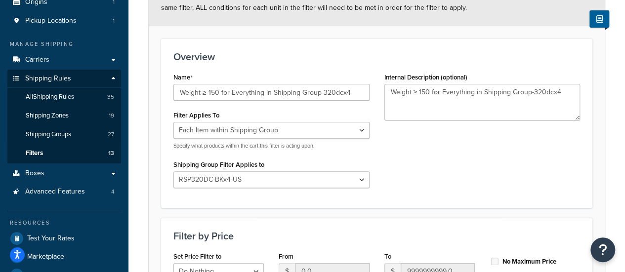
click at [418, 171] on div "Name Weight ≥ 150 for Everything in Shipping Group-320dcx4 Filter Applies To Wh…" at bounding box center [377, 132] width 422 height 125
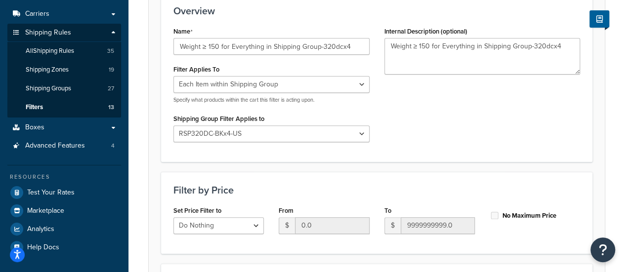
scroll to position [346, 0]
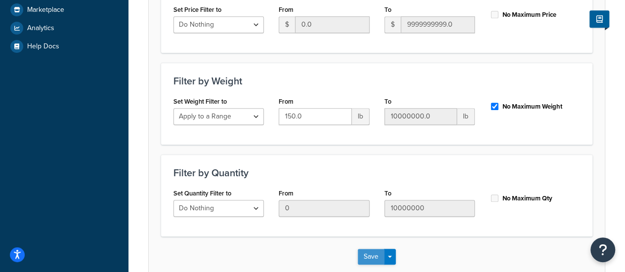
click at [367, 257] on button "Save" at bounding box center [371, 257] width 27 height 16
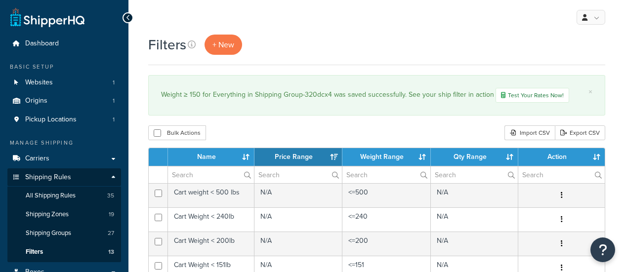
select select "15"
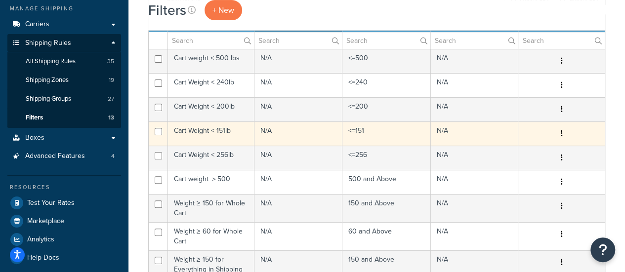
scroll to position [198, 0]
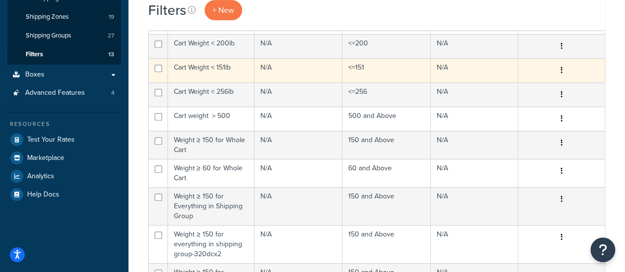
click at [221, 70] on td "Cart Weight < 151lb" at bounding box center [211, 70] width 87 height 24
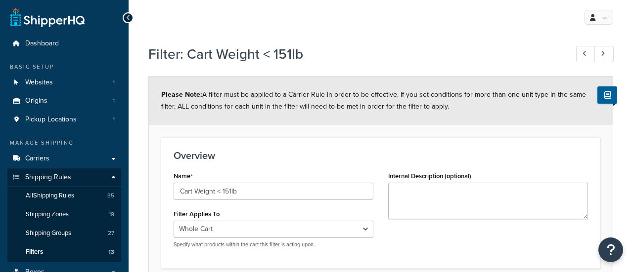
select select "range"
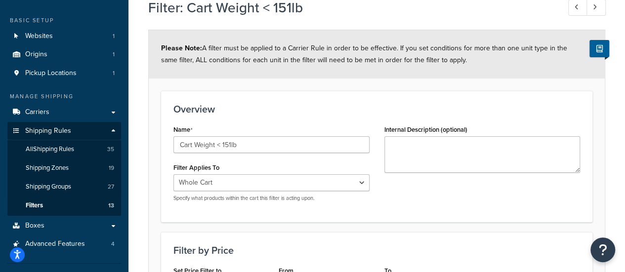
scroll to position [99, 0]
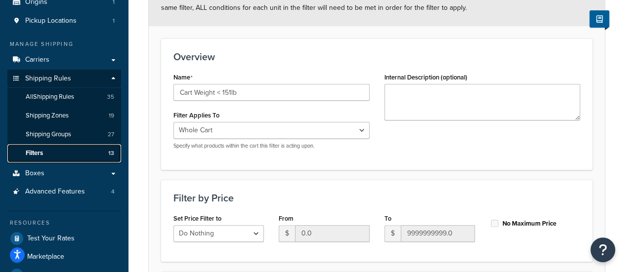
click at [47, 155] on link "Filters 13" at bounding box center [64, 153] width 114 height 18
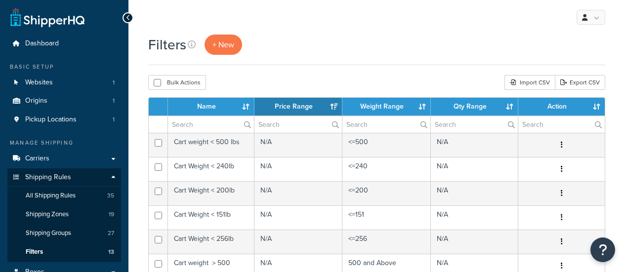
select select "15"
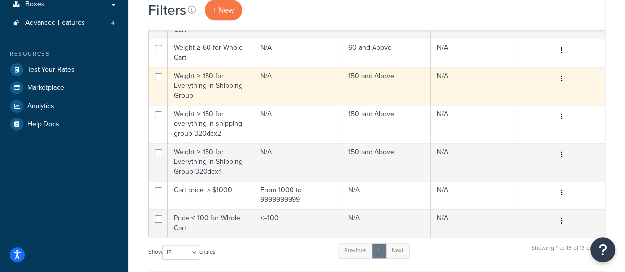
scroll to position [297, 0]
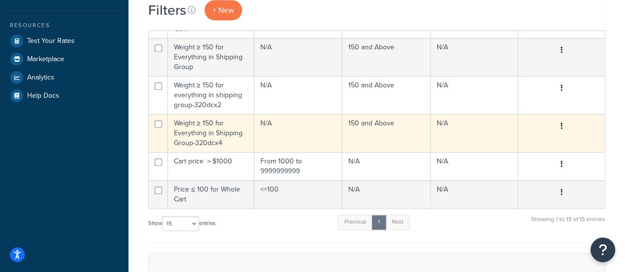
click at [204, 130] on td "Weight ≥ 150 for Everything in Shipping Group-320dcx4" at bounding box center [211, 133] width 87 height 38
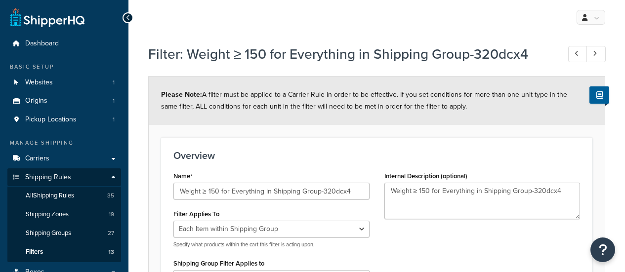
select select "ITEM"
select select "300836"
select select "range"
